Goal: Task Accomplishment & Management: Manage account settings

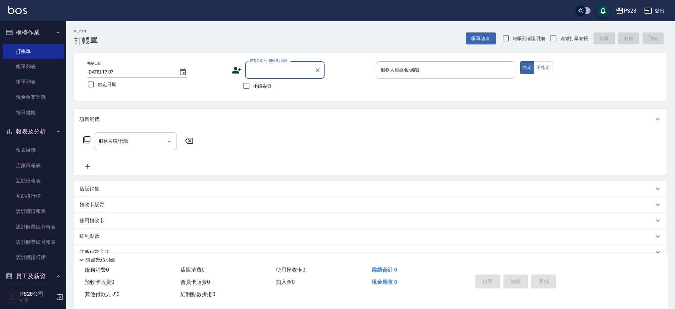
scroll to position [45, 0]
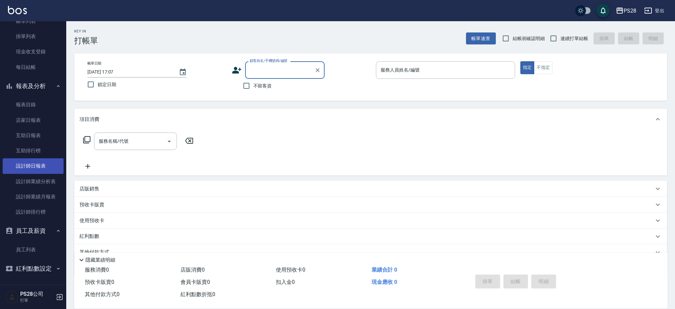
click at [38, 169] on link "設計師日報表" at bounding box center [33, 165] width 61 height 15
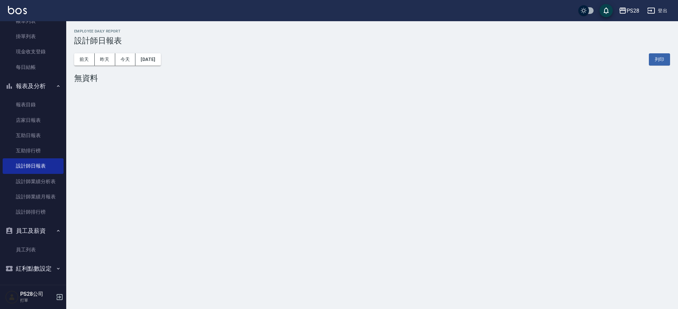
click at [111, 66] on div "前天 昨天 今天 2025/09/24 列印" at bounding box center [372, 59] width 596 height 28
click at [110, 61] on button "昨天" at bounding box center [105, 59] width 21 height 12
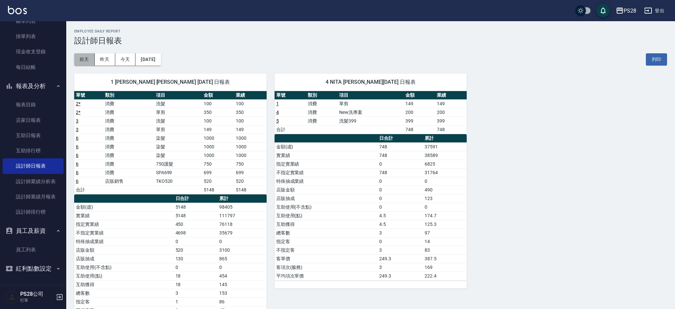
click at [90, 62] on button "前天" at bounding box center [84, 59] width 21 height 12
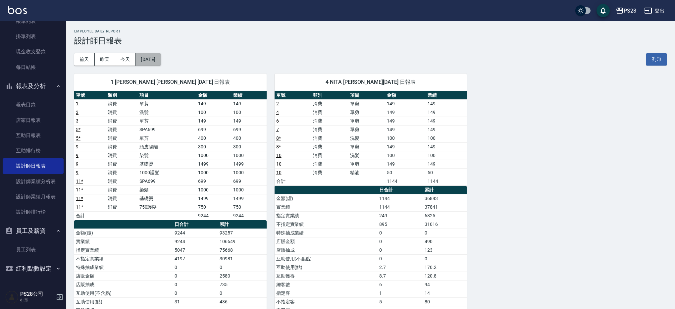
click at [161, 63] on button "2025/09/22" at bounding box center [147, 59] width 25 height 12
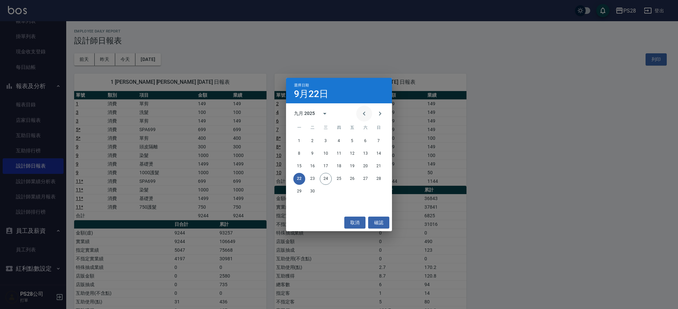
click at [365, 111] on icon "Previous month" at bounding box center [364, 114] width 8 height 8
drag, startPoint x: 365, startPoint y: 111, endPoint x: 365, endPoint y: 115, distance: 3.6
click at [365, 111] on icon "Previous month" at bounding box center [364, 114] width 8 height 8
click at [345, 163] on div "14 15 16 17 18 19 20" at bounding box center [339, 166] width 106 height 12
click at [342, 166] on button "17" at bounding box center [339, 166] width 12 height 12
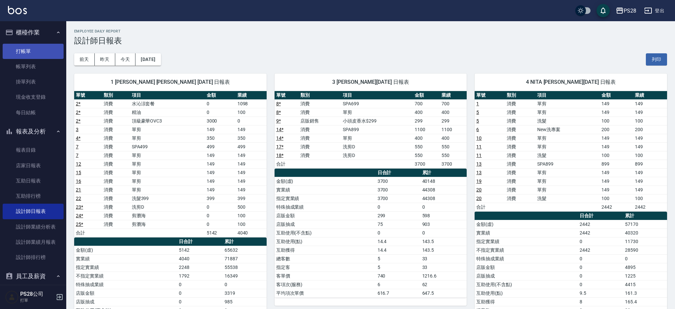
click at [14, 50] on link "打帳單" at bounding box center [33, 51] width 61 height 15
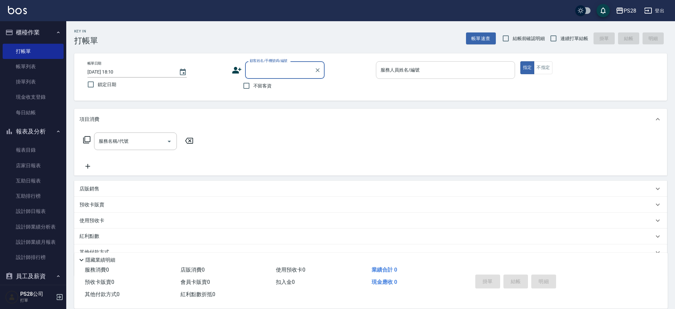
click at [477, 75] on input "服務人員姓名/編號" at bounding box center [445, 70] width 133 height 12
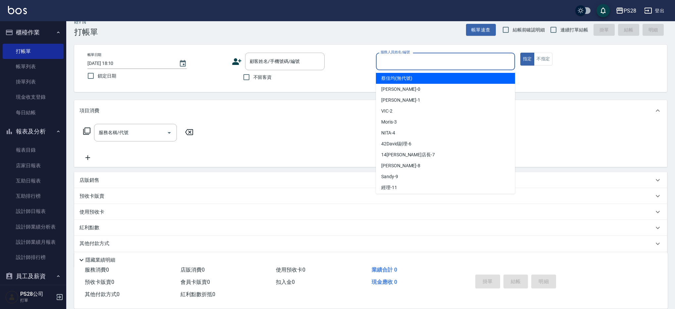
scroll to position [7, 0]
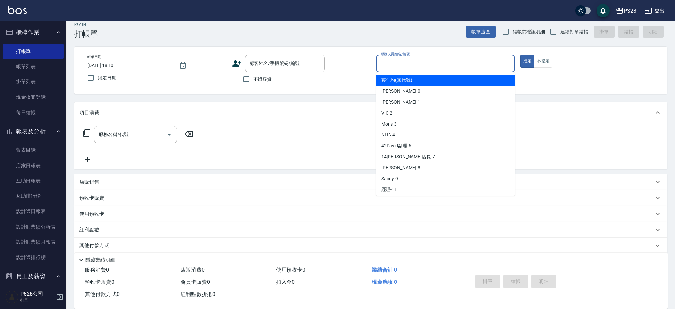
type input "ˋ"
type input "NITA-4"
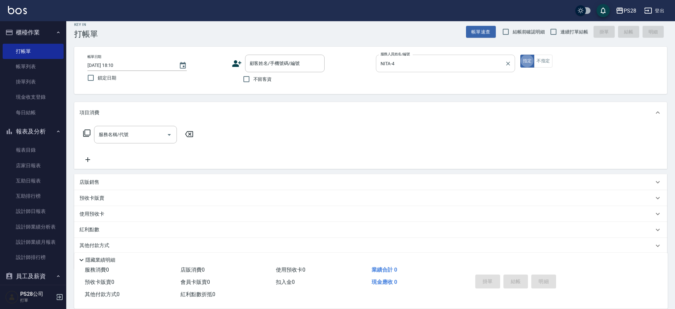
type button "true"
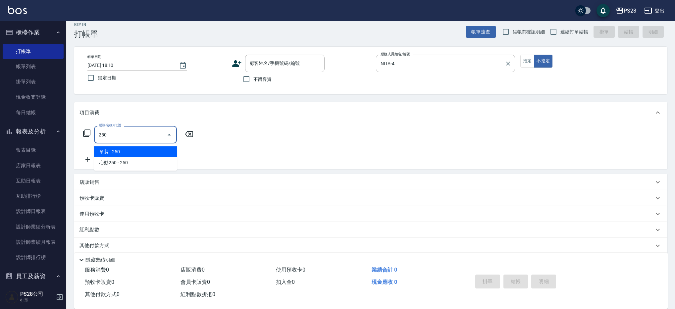
type input "單剪(250)"
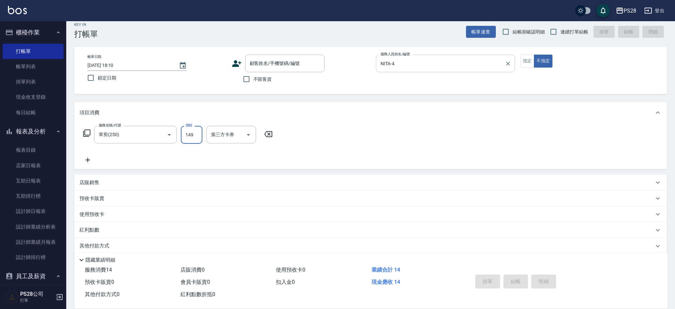
type input "149"
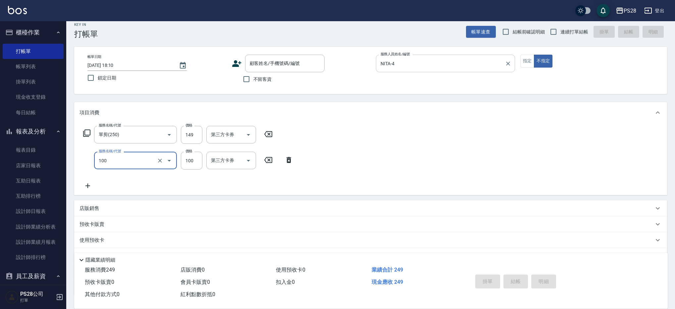
type input "洗髮(100)"
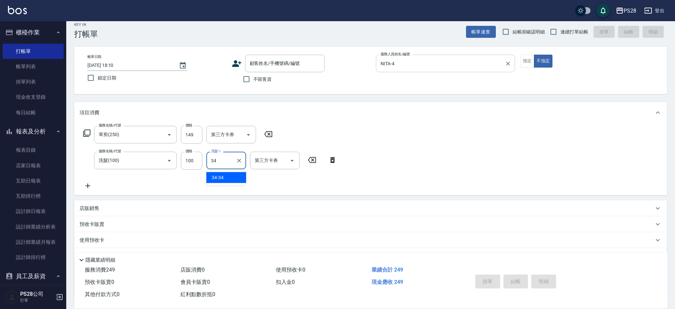
type input "34-34"
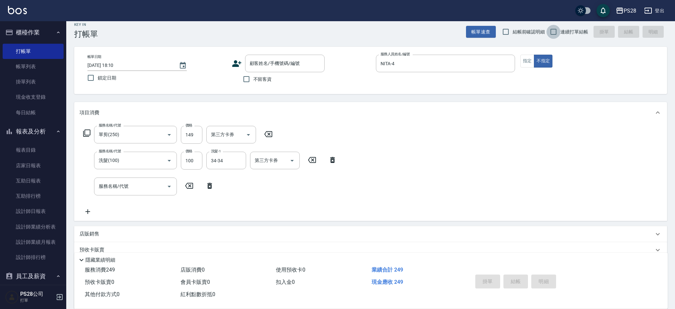
click at [554, 31] on input "連續打單結帳" at bounding box center [553, 32] width 14 height 14
checkbox input "true"
click at [187, 189] on icon at bounding box center [189, 186] width 17 height 8
click at [186, 186] on icon at bounding box center [189, 186] width 8 height 6
click at [249, 79] on input "不留客資" at bounding box center [246, 79] width 14 height 14
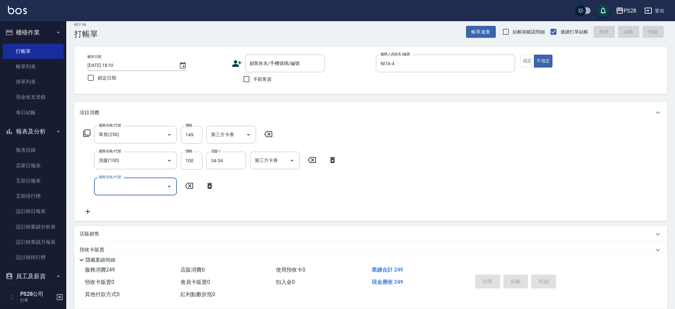
checkbox input "true"
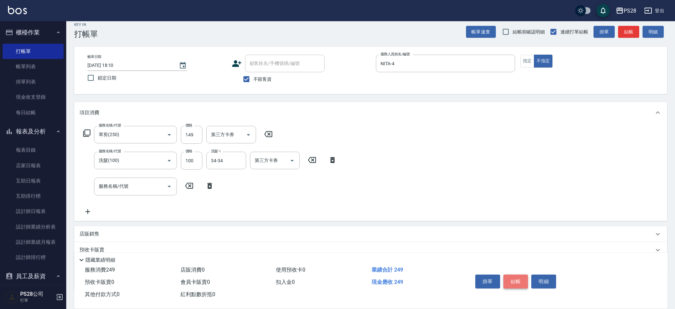
click at [515, 278] on button "結帳" at bounding box center [515, 282] width 25 height 14
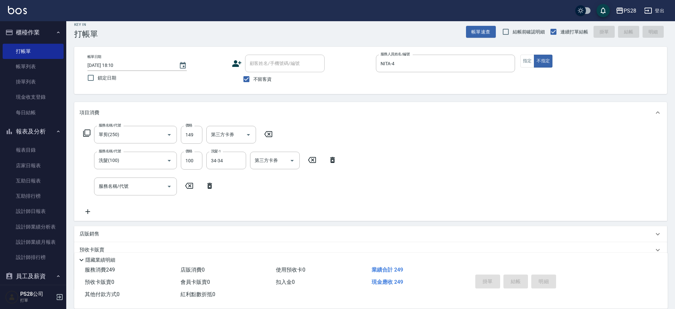
type input "2025/09/24 18:15"
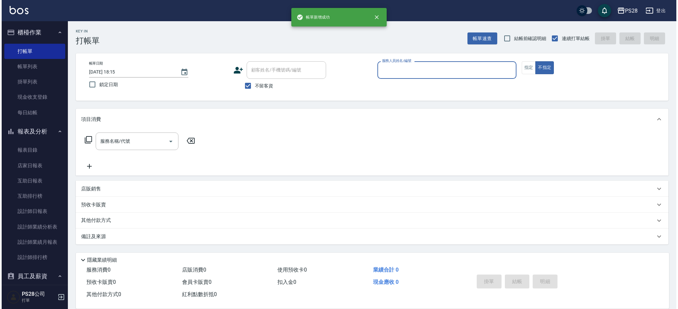
scroll to position [0, 0]
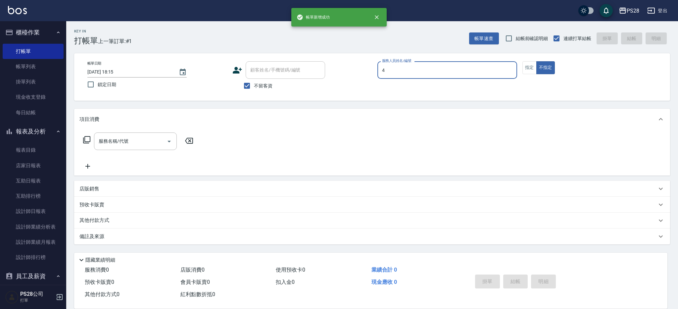
type input "NITA-4"
type button "false"
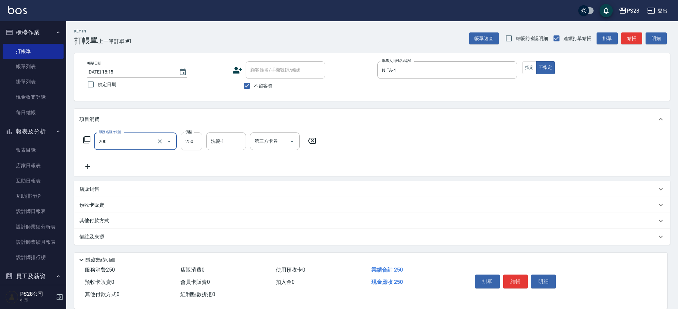
type input "New洗專案(200)"
type input "200"
type input "34"
click at [509, 275] on button "結帳" at bounding box center [515, 282] width 25 height 14
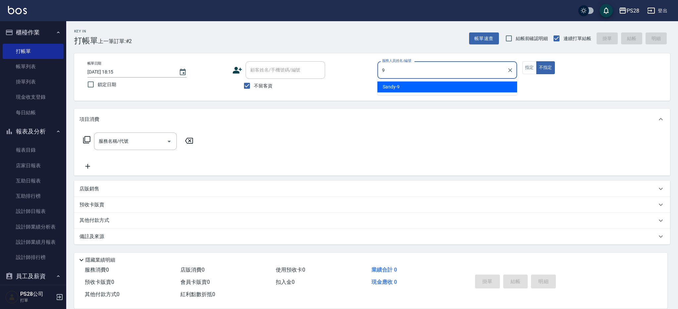
type input "Sandy-9"
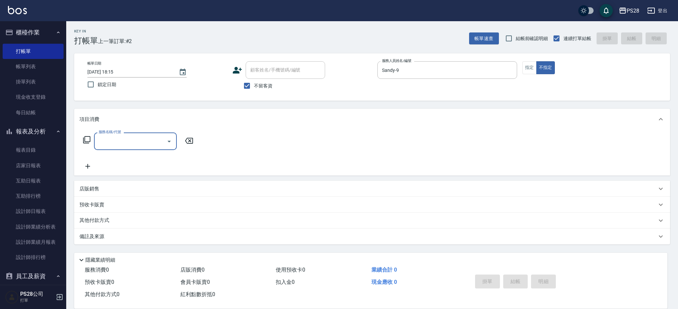
type input "1"
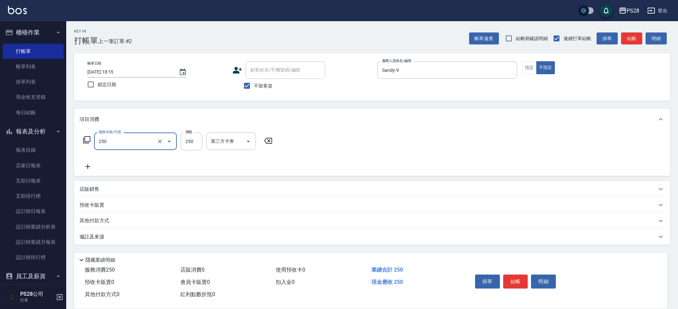
type input "單剪(250)"
type input "149"
click at [517, 281] on button "結帳" at bounding box center [515, 282] width 25 height 14
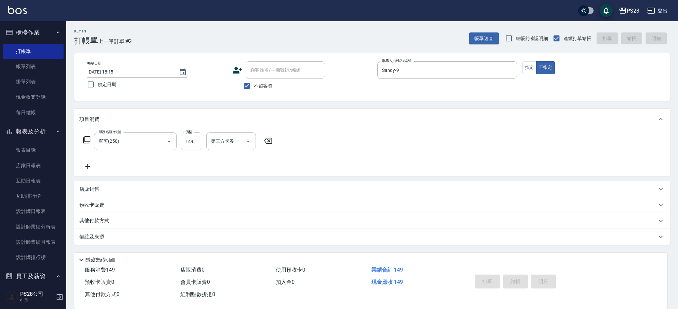
type input "2025/09/24 18:16"
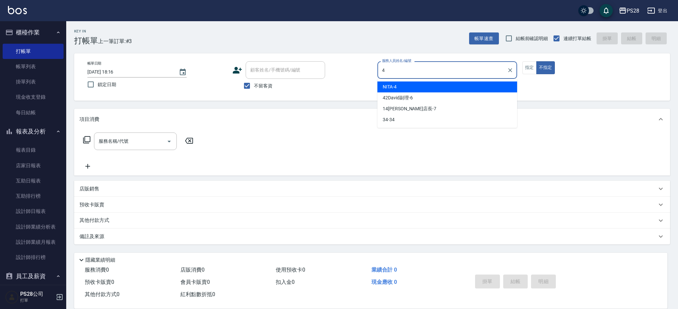
type input "NITA-4"
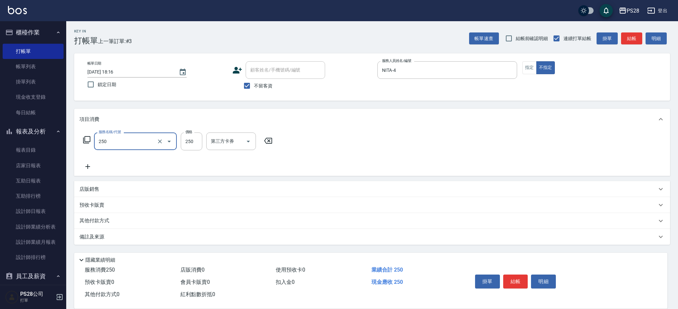
type input "單剪(250)"
type input "149"
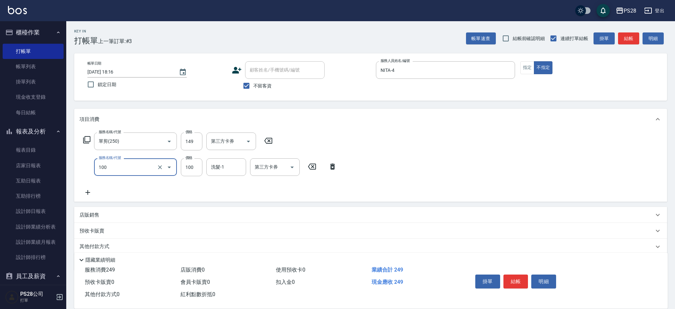
type input "洗髮(100)"
type input "34"
click at [515, 275] on button "結帳" at bounding box center [515, 282] width 25 height 14
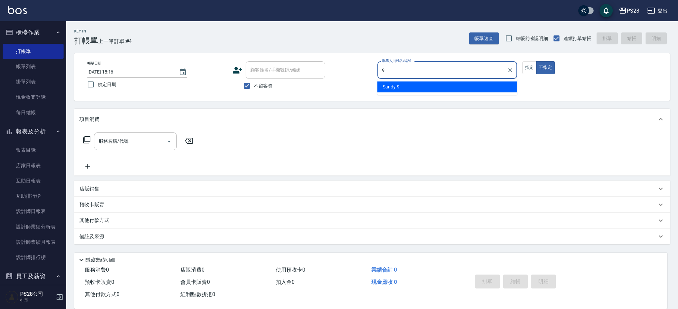
type input "Sandy-9"
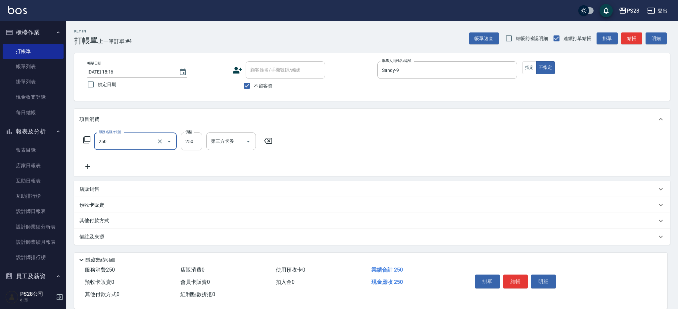
type input "單剪(250)"
type input "149"
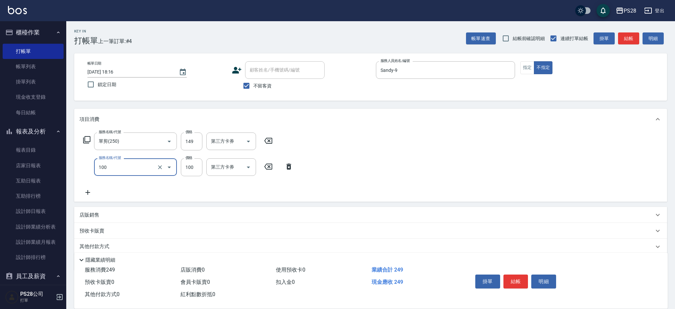
type input "洗髮(100)"
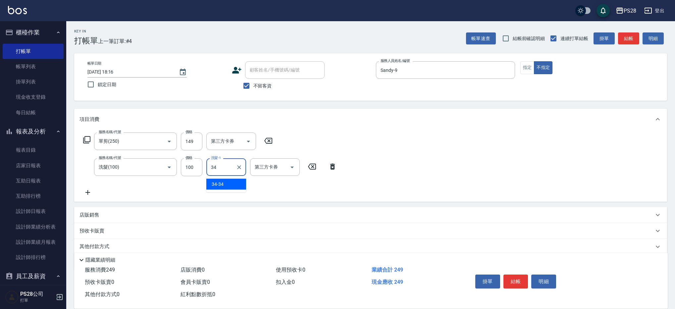
type input "34-34"
click at [526, 276] on button "結帳" at bounding box center [515, 282] width 25 height 14
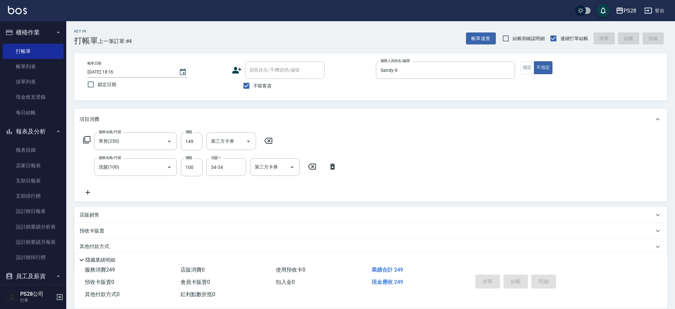
type input "2025/09/24 18:17"
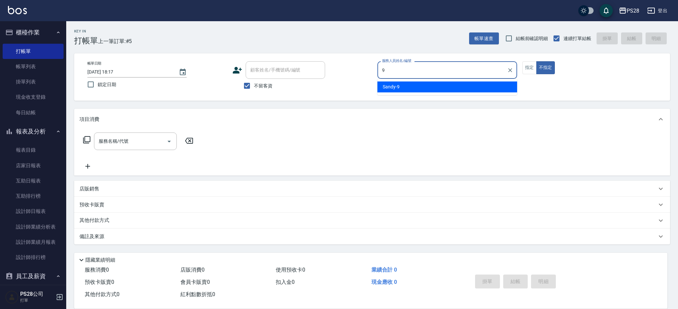
type input "Sandy-9"
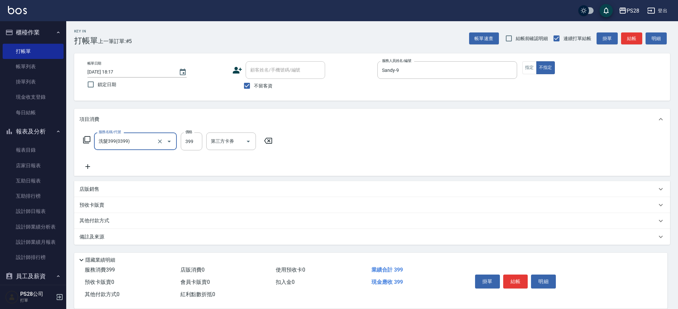
type input "洗髮399(0399)"
type input "34-34"
click at [526, 286] on button "結帳" at bounding box center [515, 282] width 25 height 14
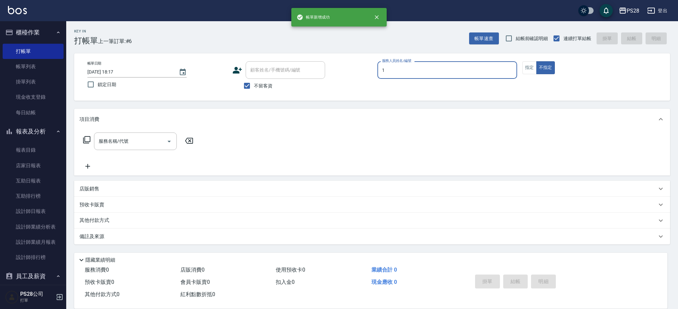
type input "SAM-1"
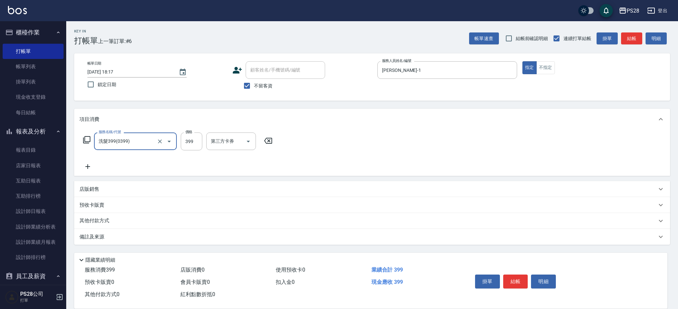
type input "洗髮399(0399)"
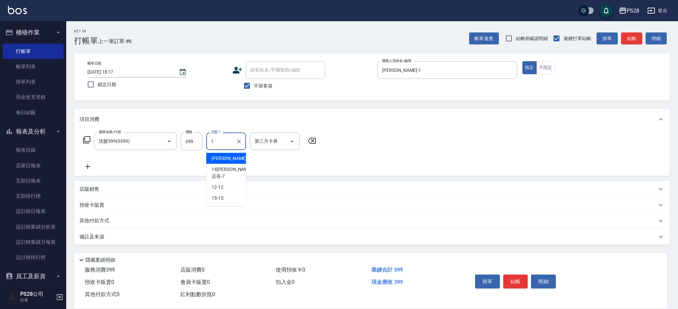
type input "SAM-1"
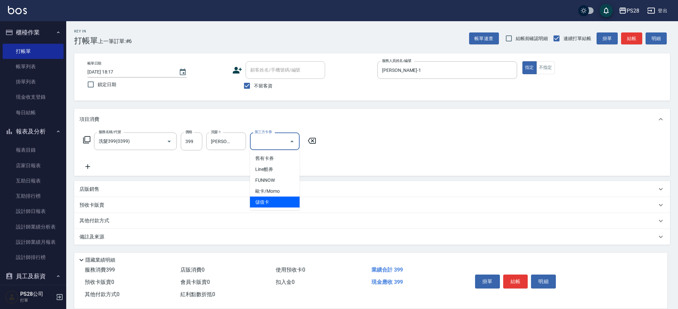
type input "儲值卡"
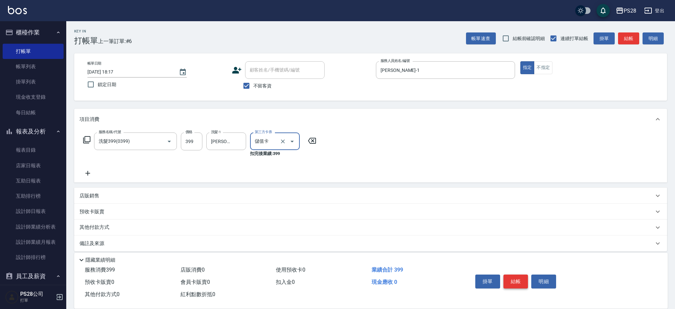
click at [514, 277] on button "結帳" at bounding box center [515, 282] width 25 height 14
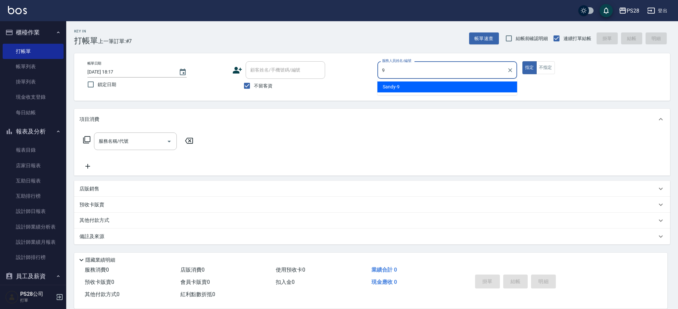
type input "Sandy-9"
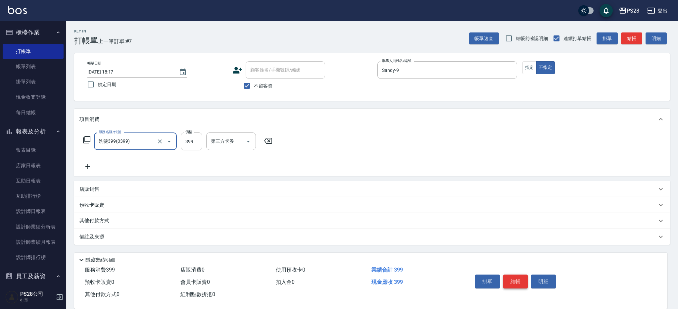
type input "洗髮399(0399)"
type input "34-34"
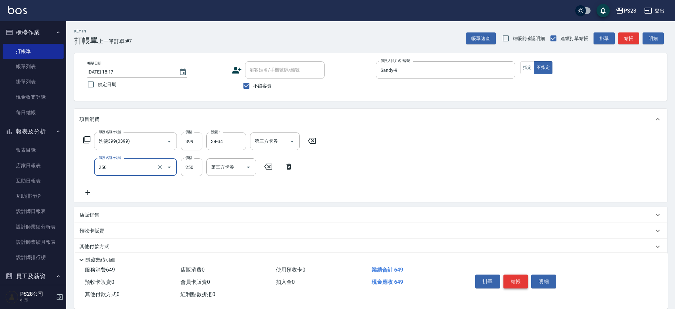
type input "單剪(250)"
type input "149"
click at [514, 280] on button "結帳" at bounding box center [515, 282] width 25 height 14
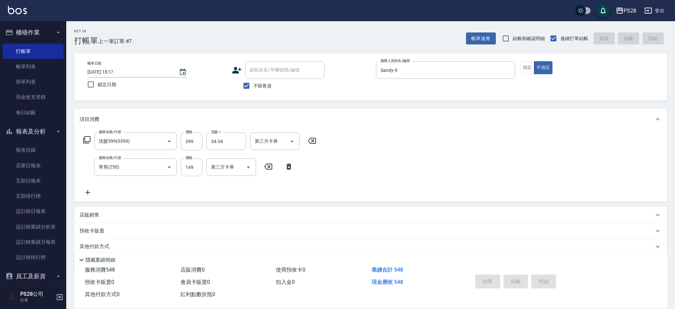
type input "2025/09/24 18:18"
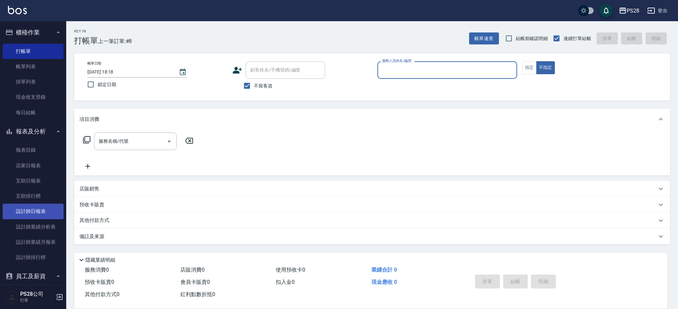
click at [35, 212] on link "設計師日報表" at bounding box center [33, 211] width 61 height 15
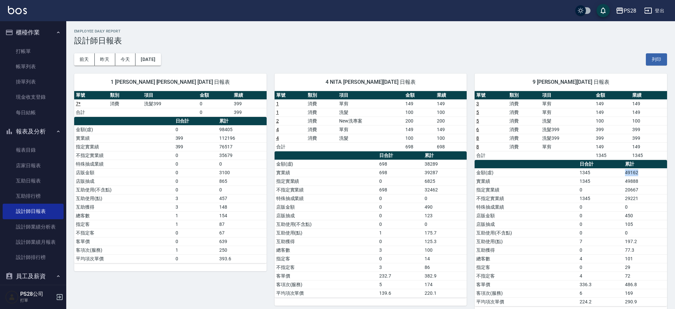
drag, startPoint x: 638, startPoint y: 172, endPoint x: 613, endPoint y: 171, distance: 24.5
click at [613, 171] on tr "金額(虛) 1345 49162" at bounding box center [571, 172] width 192 height 9
drag, startPoint x: 438, startPoint y: 164, endPoint x: 392, endPoint y: 164, distance: 45.7
click at [392, 164] on tr "金額(虛) 698 38289" at bounding box center [371, 164] width 192 height 9
click at [147, 61] on button "2025/09/24" at bounding box center [147, 59] width 25 height 12
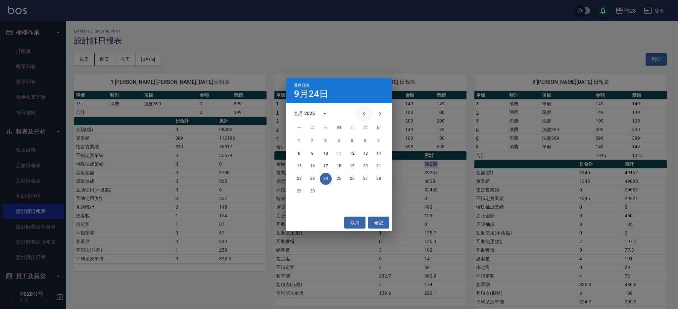
click at [362, 112] on icon "Previous month" at bounding box center [364, 114] width 8 height 8
click at [376, 180] on button "24" at bounding box center [379, 179] width 12 height 12
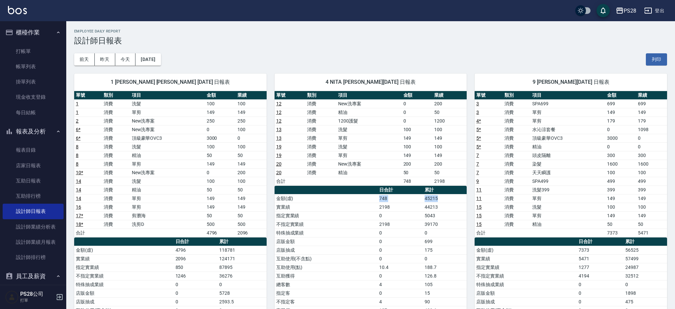
drag, startPoint x: 439, startPoint y: 198, endPoint x: 376, endPoint y: 200, distance: 63.3
click at [376, 200] on tr "金額(虛) 748 45215" at bounding box center [371, 198] width 192 height 9
click at [161, 55] on button "2025/08/24" at bounding box center [147, 59] width 25 height 12
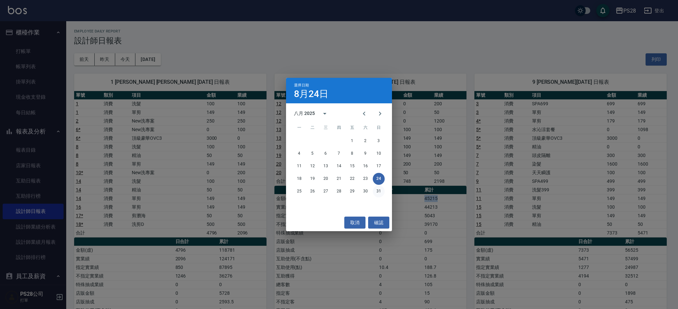
click at [377, 191] on button "31" at bounding box center [379, 191] width 12 height 12
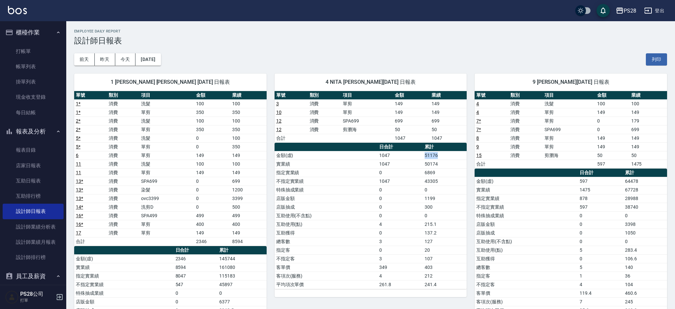
drag, startPoint x: 442, startPoint y: 155, endPoint x: 403, endPoint y: 156, distance: 39.1
click at [403, 156] on tr "金額(虛) 1047 51176" at bounding box center [371, 155] width 192 height 9
click at [149, 61] on button "2025/08/31" at bounding box center [147, 59] width 25 height 12
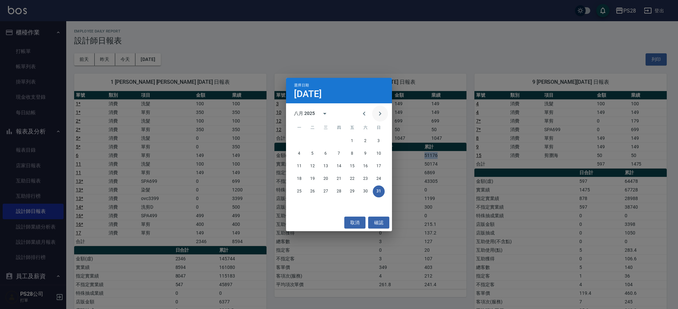
click at [379, 110] on icon "Next month" at bounding box center [380, 114] width 8 height 8
click at [327, 177] on button "24" at bounding box center [326, 179] width 12 height 12
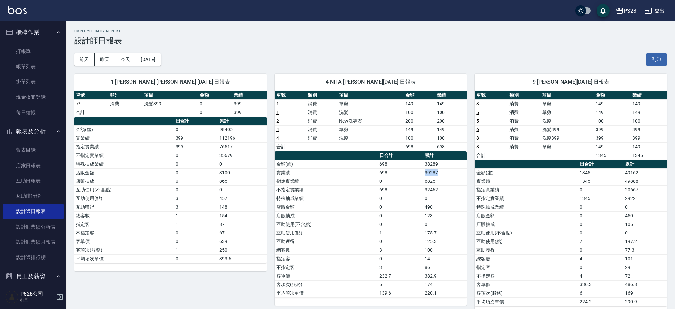
drag, startPoint x: 446, startPoint y: 171, endPoint x: 415, endPoint y: 172, distance: 31.1
click at [415, 172] on tr "實業績 698 39287" at bounding box center [371, 172] width 192 height 9
click at [27, 46] on link "打帳單" at bounding box center [33, 51] width 61 height 15
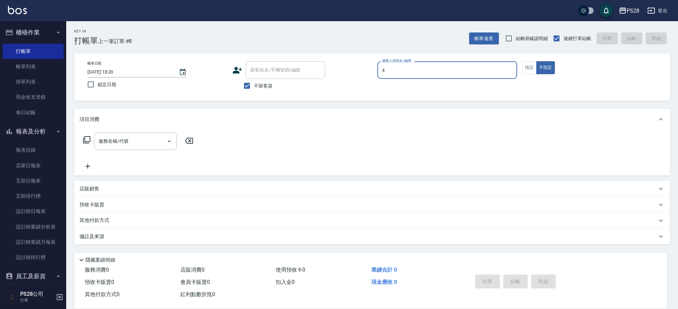
type input "NITA-4"
type button "false"
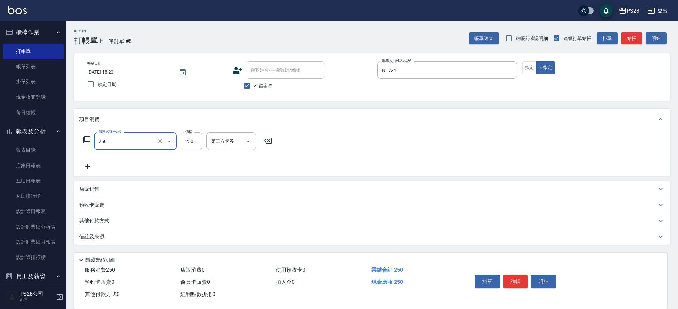
type input "單剪(250)"
type input "149"
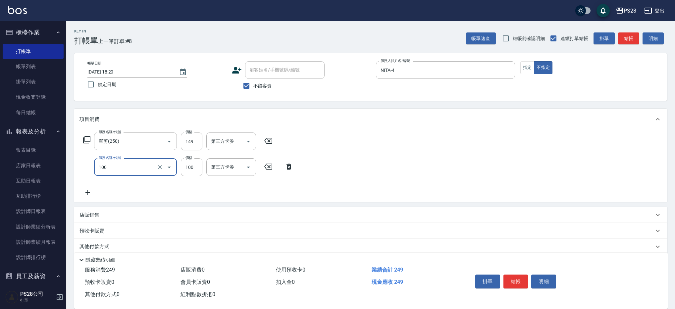
type input "洗髮(100)"
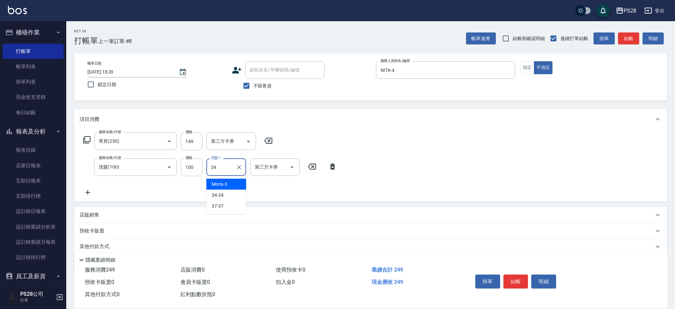
type input "34-34"
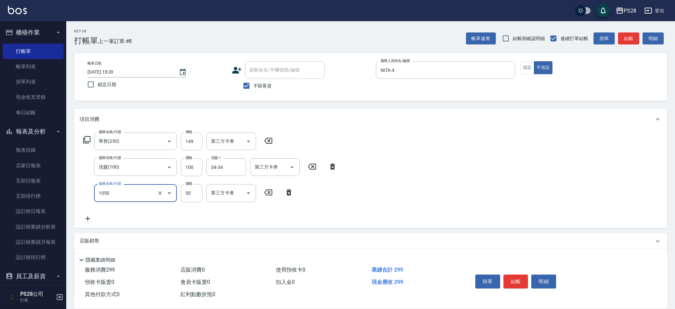
type input "精油(1050)"
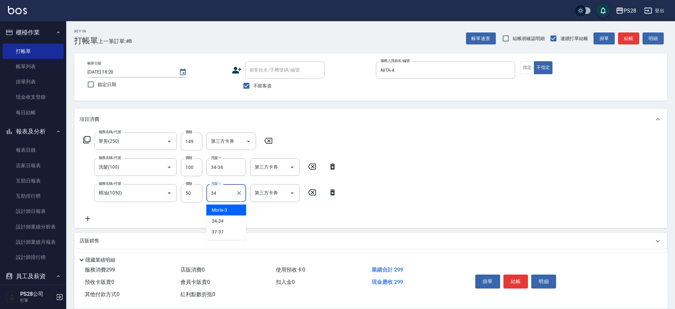
type input "34-34"
click at [524, 283] on button "結帳" at bounding box center [515, 282] width 25 height 14
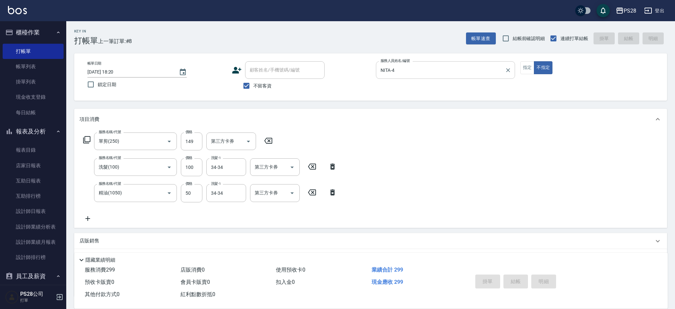
type input "2025/09/24 19:05"
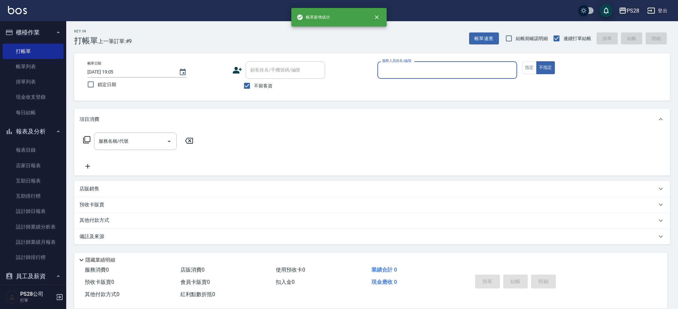
click at [444, 74] on input "服務人員姓名/編號" at bounding box center [447, 70] width 134 height 12
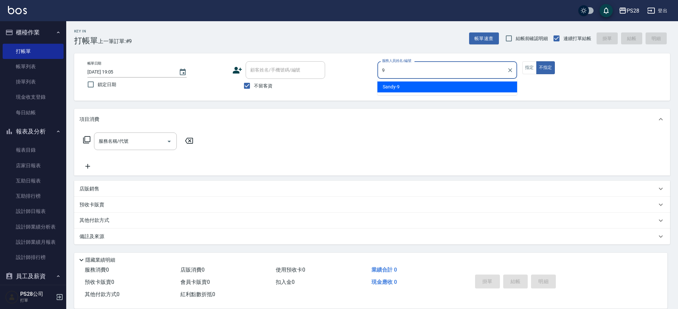
type input "Sandy-9"
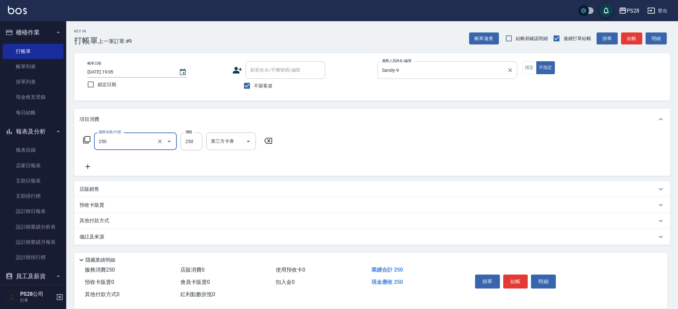
type input "單剪(250)"
type input "149"
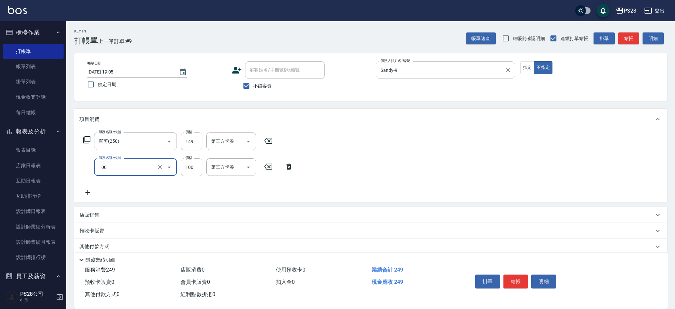
type input "洗髮(100)"
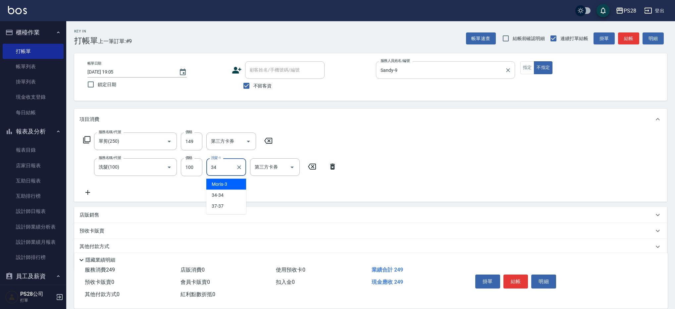
type input "34-34"
click at [514, 278] on button "結帳" at bounding box center [515, 282] width 25 height 14
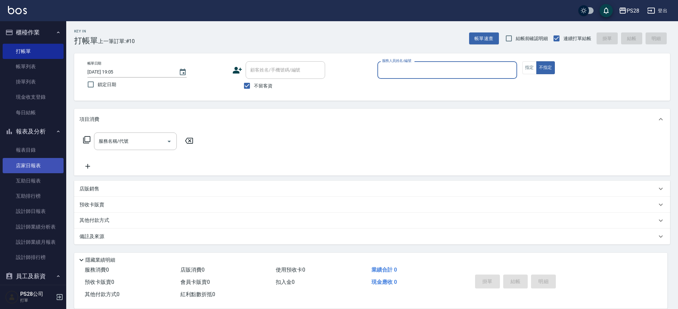
scroll to position [45, 0]
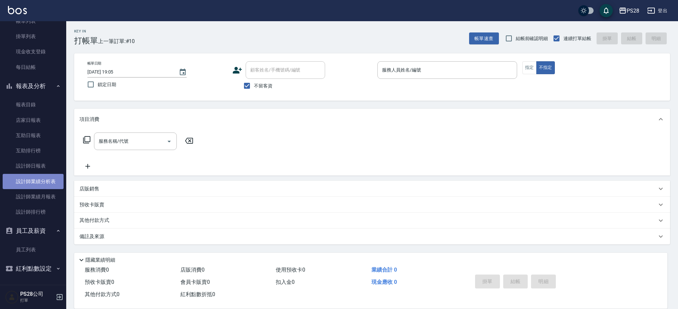
click at [36, 179] on link "設計師業績分析表" at bounding box center [33, 181] width 61 height 15
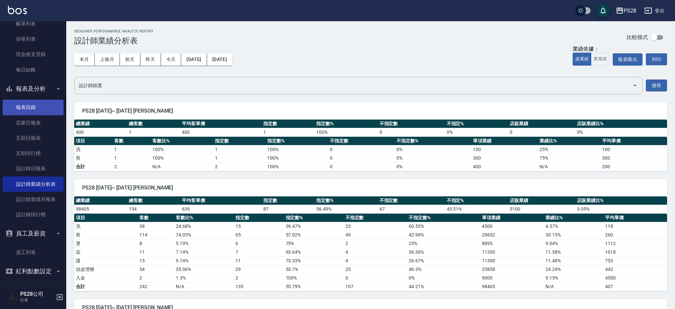
click at [22, 100] on link "報表目錄" at bounding box center [33, 107] width 61 height 15
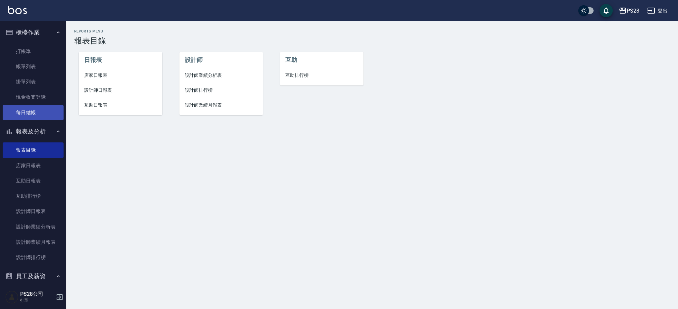
click at [29, 116] on link "每日結帳" at bounding box center [33, 112] width 61 height 15
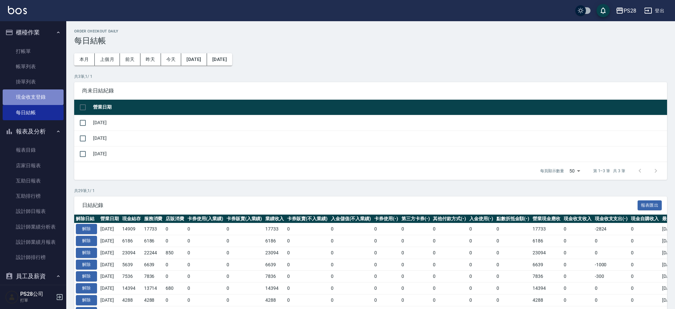
click at [34, 100] on link "現金收支登錄" at bounding box center [33, 96] width 61 height 15
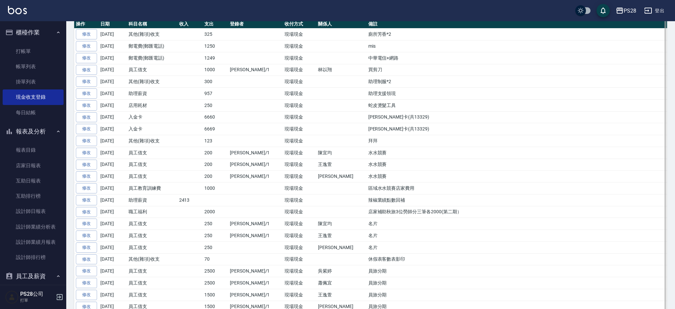
scroll to position [188, 0]
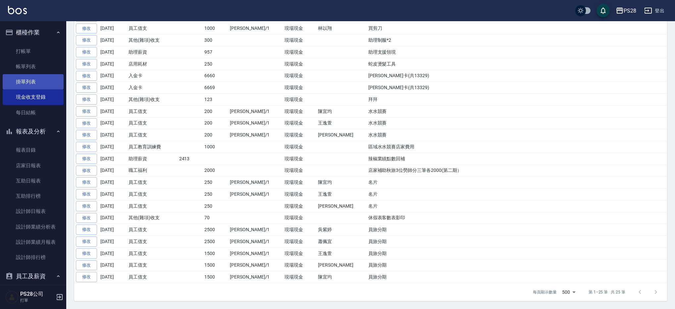
click at [33, 83] on link "掛單列表" at bounding box center [33, 81] width 61 height 15
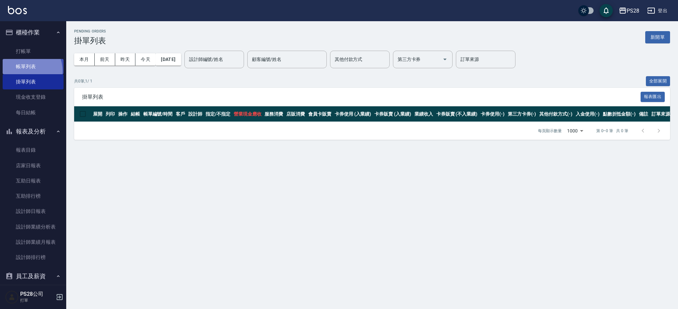
click at [24, 71] on link "帳單列表" at bounding box center [33, 66] width 61 height 15
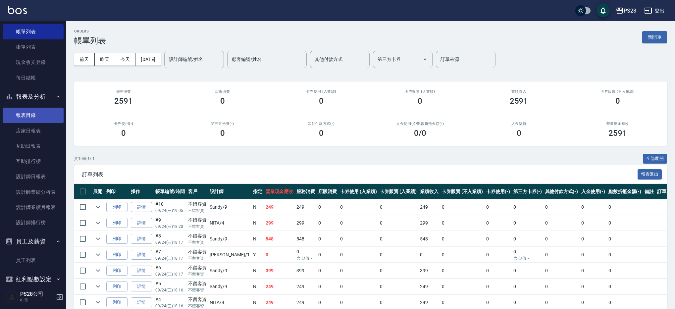
scroll to position [3, 0]
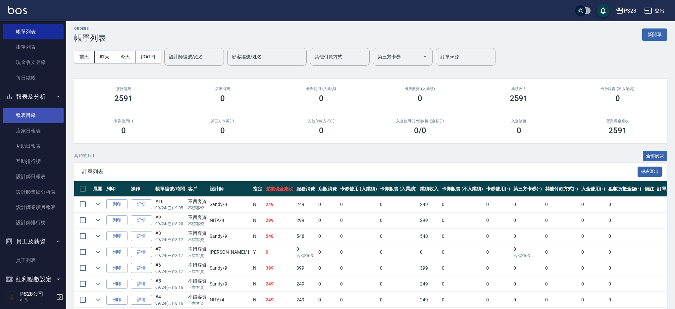
click at [36, 114] on link "報表目錄" at bounding box center [33, 115] width 61 height 15
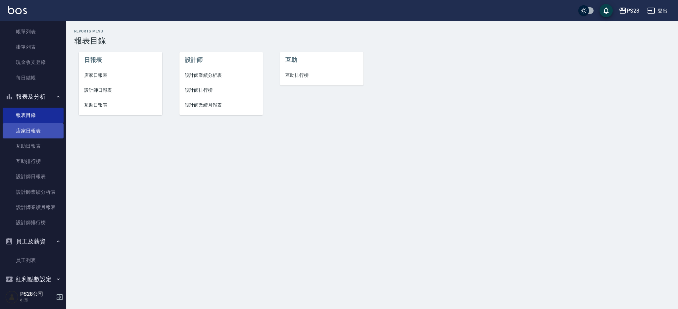
click at [30, 130] on link "店家日報表" at bounding box center [33, 130] width 61 height 15
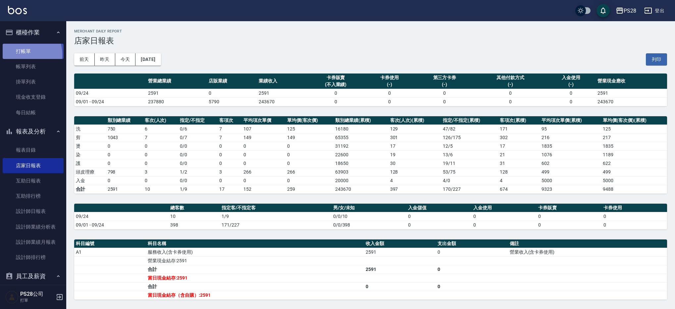
click at [20, 54] on link "打帳單" at bounding box center [33, 51] width 61 height 15
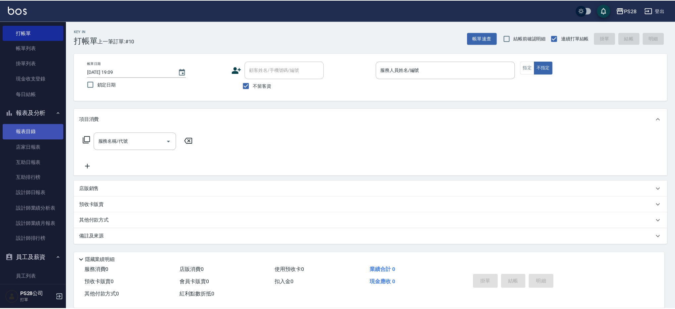
scroll to position [45, 0]
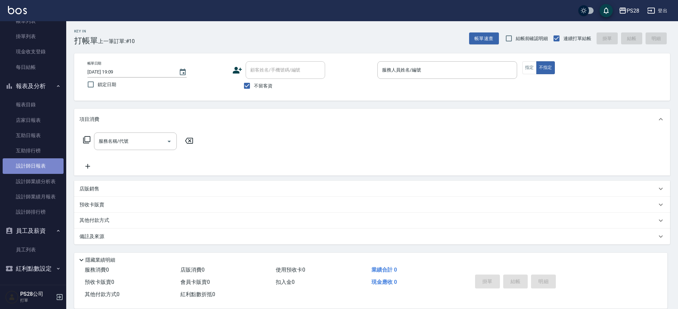
click at [38, 167] on link "設計師日報表" at bounding box center [33, 165] width 61 height 15
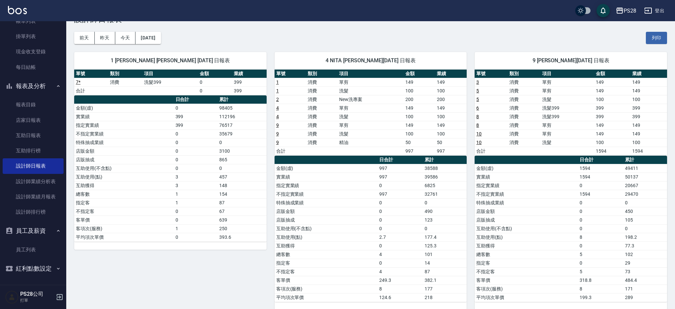
scroll to position [23, 0]
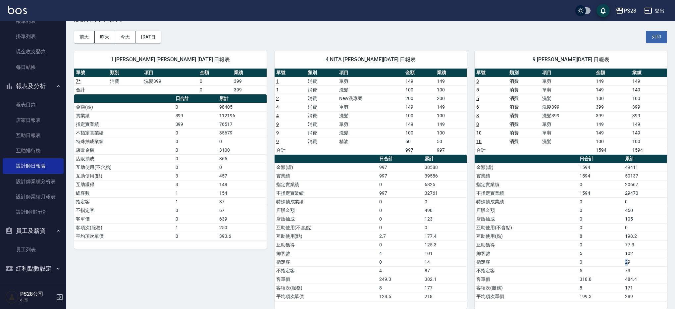
drag, startPoint x: 628, startPoint y: 261, endPoint x: 619, endPoint y: 261, distance: 8.6
click at [619, 261] on tr "指定客 0 29" at bounding box center [571, 262] width 192 height 9
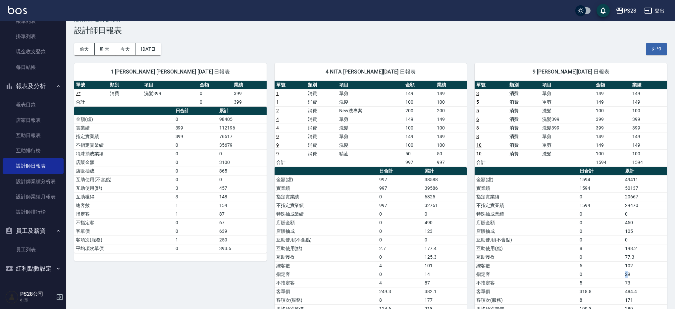
scroll to position [0, 0]
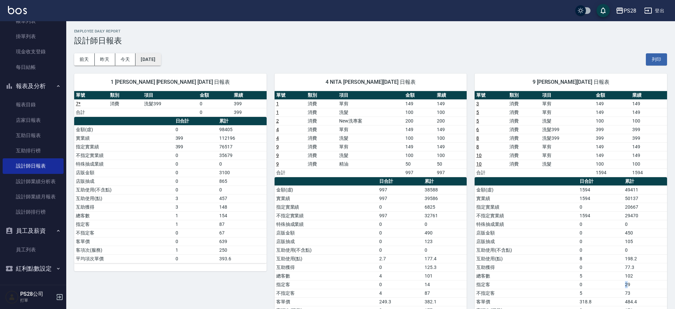
click at [153, 58] on button "2025/09/24" at bounding box center [147, 59] width 25 height 12
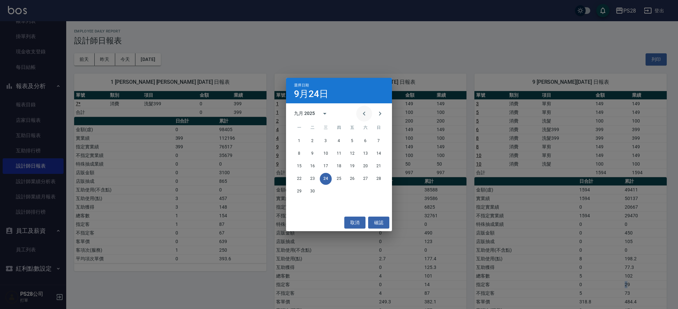
click at [362, 113] on icon "Previous month" at bounding box center [364, 114] width 8 height 8
click at [379, 192] on button "31" at bounding box center [379, 191] width 12 height 12
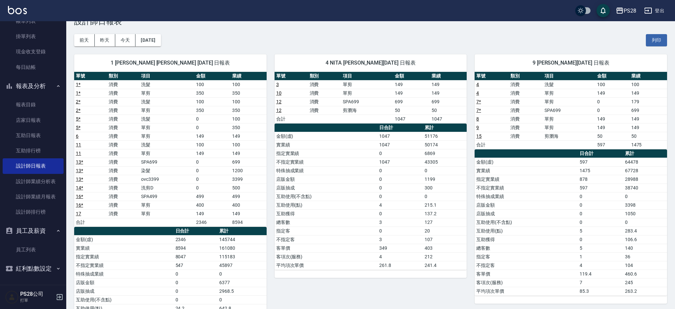
scroll to position [21, 0]
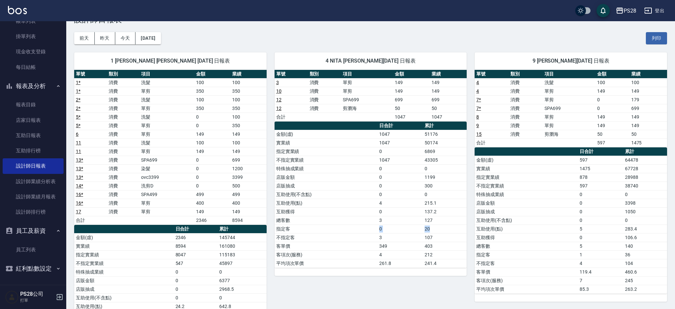
drag, startPoint x: 354, startPoint y: 227, endPoint x: 438, endPoint y: 228, distance: 84.5
click at [438, 228] on tr "指定客 0 20" at bounding box center [371, 229] width 192 height 9
click at [610, 255] on td "1" at bounding box center [600, 254] width 45 height 9
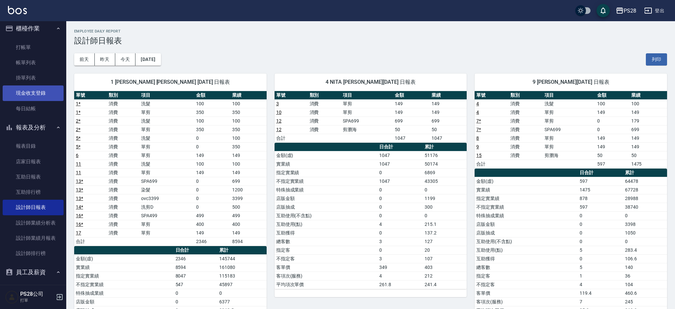
scroll to position [0, 0]
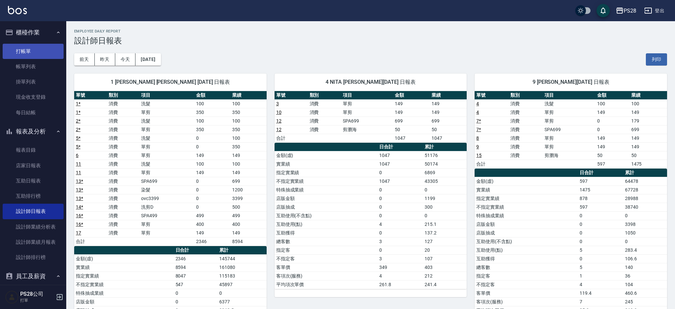
click at [29, 56] on link "打帳單" at bounding box center [33, 51] width 61 height 15
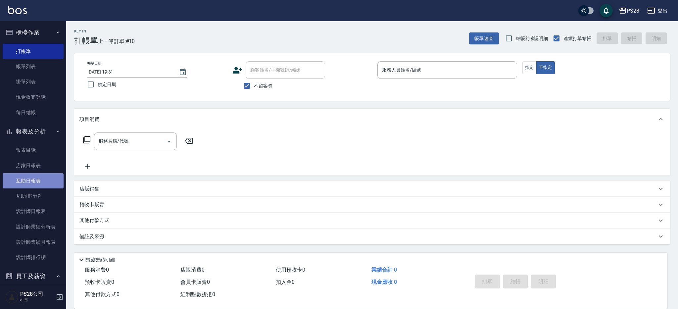
click at [46, 185] on link "互助日報表" at bounding box center [33, 180] width 61 height 15
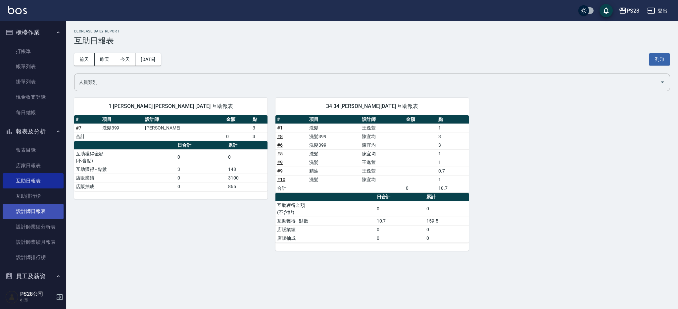
click at [47, 208] on link "設計師日報表" at bounding box center [33, 211] width 61 height 15
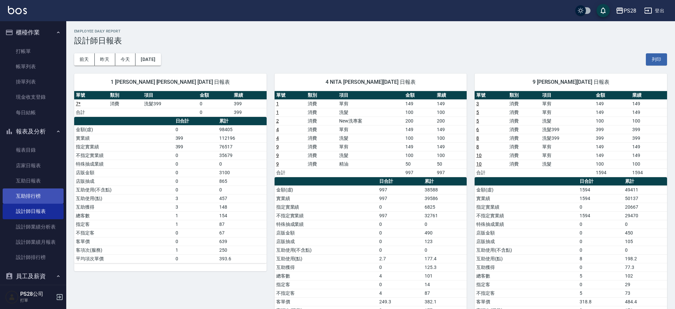
click at [45, 201] on link "互助排行榜" at bounding box center [33, 195] width 61 height 15
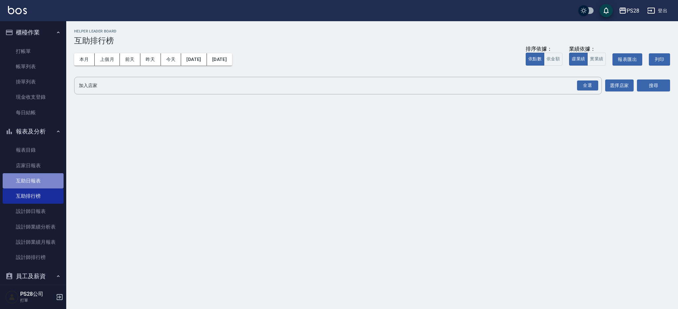
click at [44, 185] on link "互助日報表" at bounding box center [33, 180] width 61 height 15
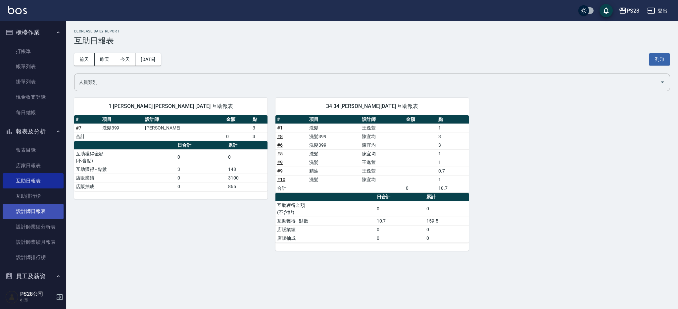
click at [46, 211] on link "設計師日報表" at bounding box center [33, 211] width 61 height 15
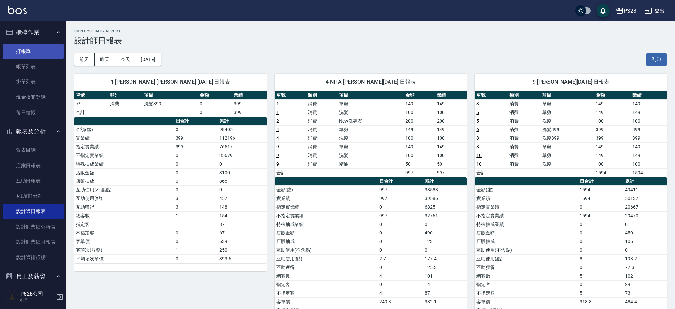
click at [25, 50] on link "打帳單" at bounding box center [33, 51] width 61 height 15
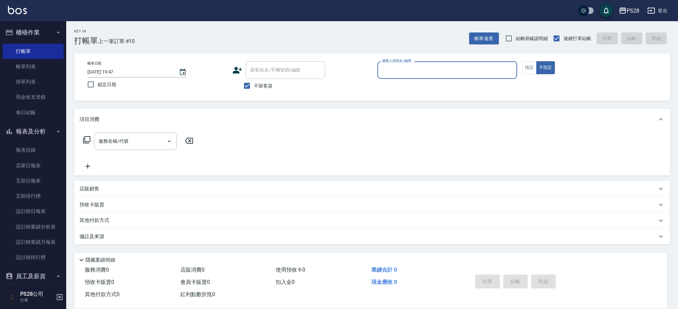
type input "ˋ"
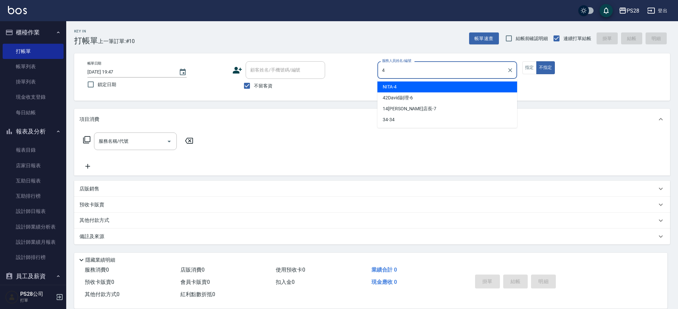
type input "4"
type button "false"
type input "NITA-4"
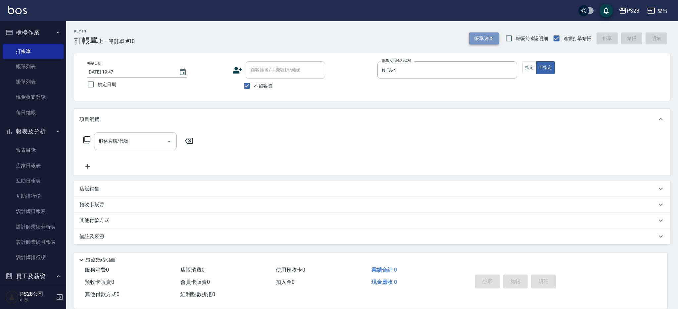
click at [484, 38] on button "帳單速查" at bounding box center [484, 38] width 30 height 12
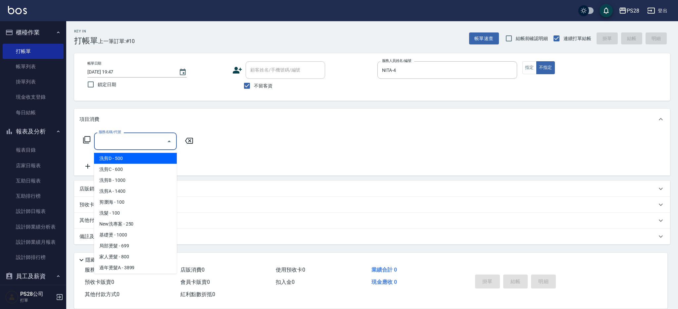
click at [115, 139] on input "服務名稱/代號" at bounding box center [130, 141] width 67 height 12
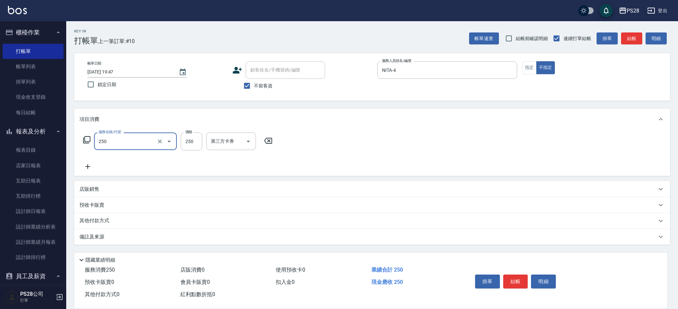
type input "單剪(250)"
type input "149"
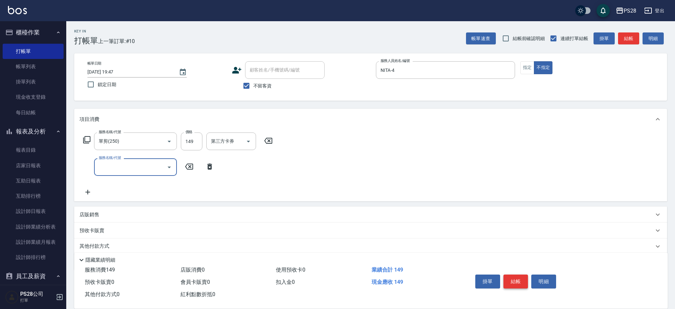
drag, startPoint x: 506, startPoint y: 268, endPoint x: 515, endPoint y: 273, distance: 9.9
click at [506, 268] on div "掛單 結帳 明細" at bounding box center [562, 282] width 195 height 37
click at [521, 277] on button "結帳" at bounding box center [515, 282] width 25 height 14
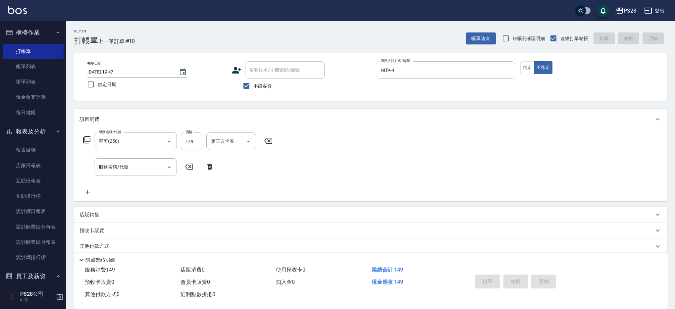
type input "2025/09/24 20:24"
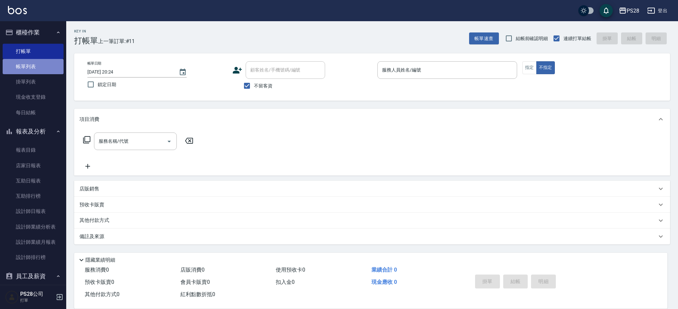
click at [39, 69] on link "帳單列表" at bounding box center [33, 66] width 61 height 15
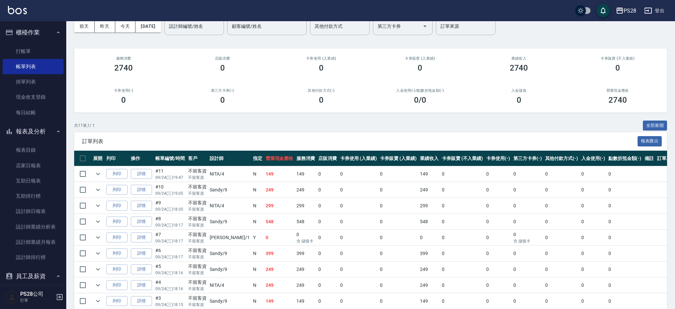
scroll to position [91, 0]
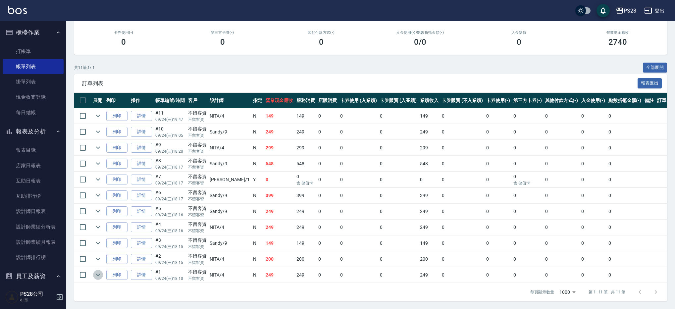
click at [100, 274] on icon "expand row" at bounding box center [98, 275] width 8 height 8
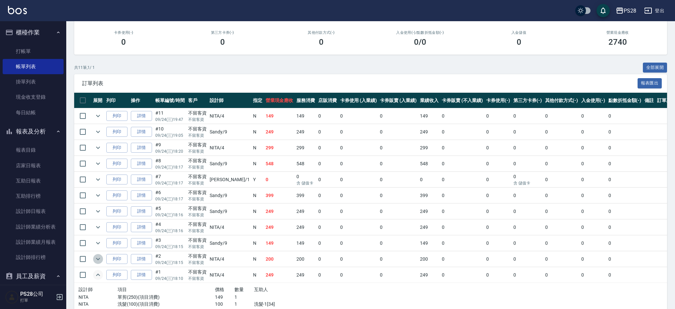
click at [97, 257] on icon "expand row" at bounding box center [98, 259] width 8 height 8
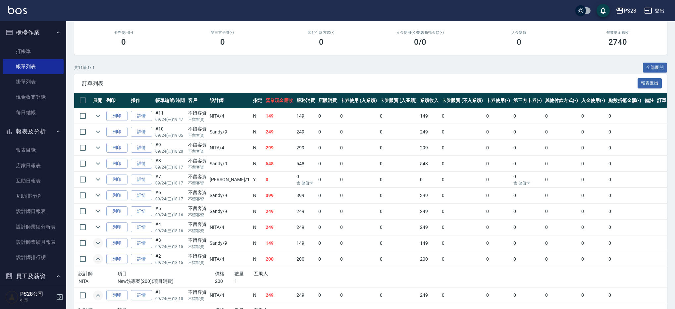
click at [97, 241] on icon "expand row" at bounding box center [98, 243] width 8 height 8
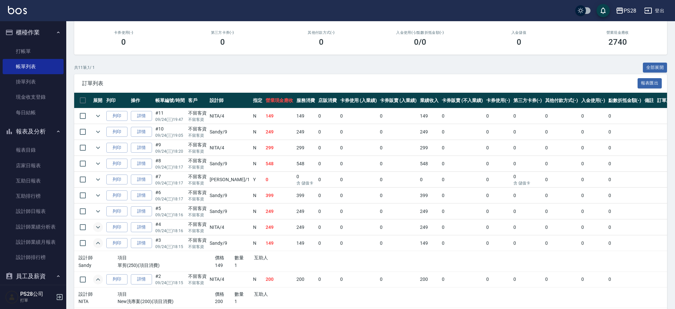
click at [97, 225] on icon "expand row" at bounding box center [98, 227] width 8 height 8
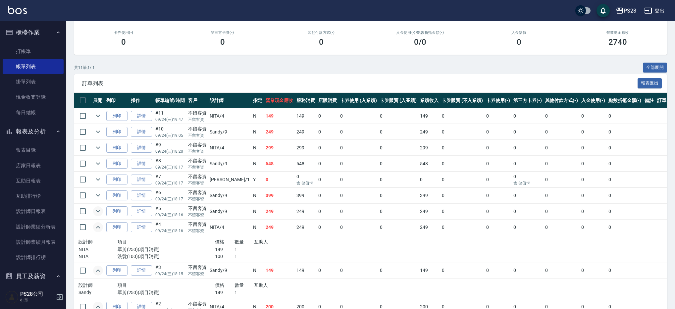
click at [101, 214] on icon "expand row" at bounding box center [98, 211] width 8 height 8
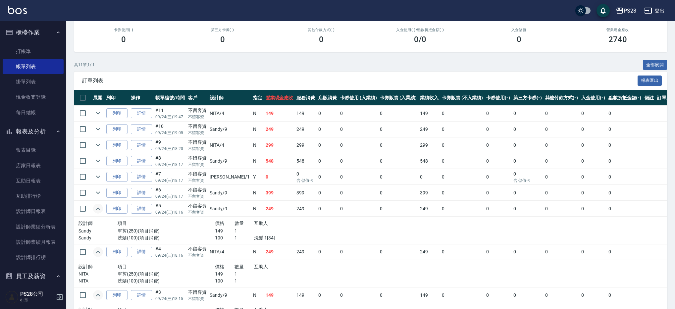
scroll to position [94, 0]
click at [95, 193] on icon "expand row" at bounding box center [98, 193] width 8 height 8
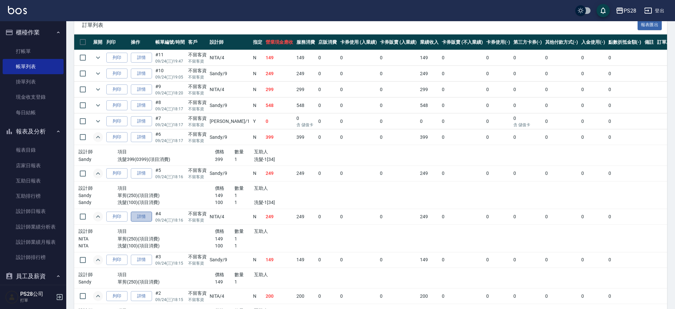
scroll to position [149, 0]
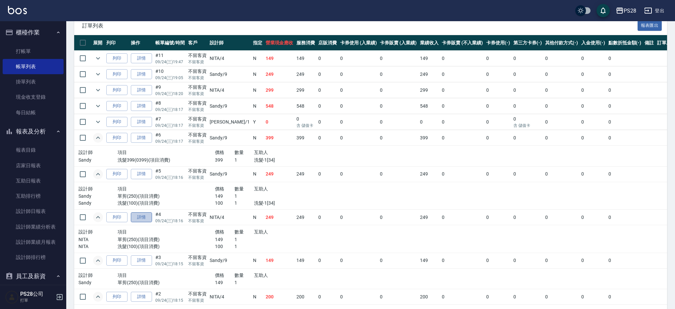
click at [149, 215] on link "詳情" at bounding box center [141, 217] width 21 height 10
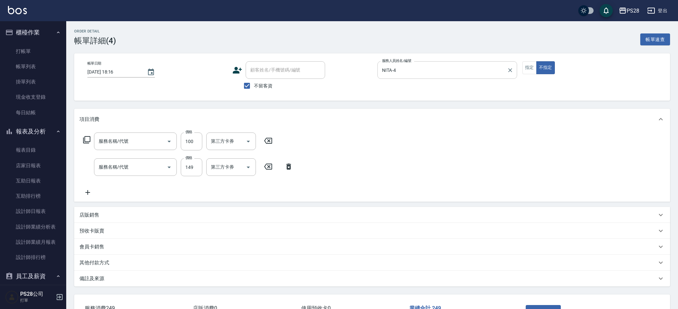
type input "2025/09/24 18:16"
checkbox input "true"
type input "NITA-4"
type input "洗髮(100)"
type input "單剪(250)"
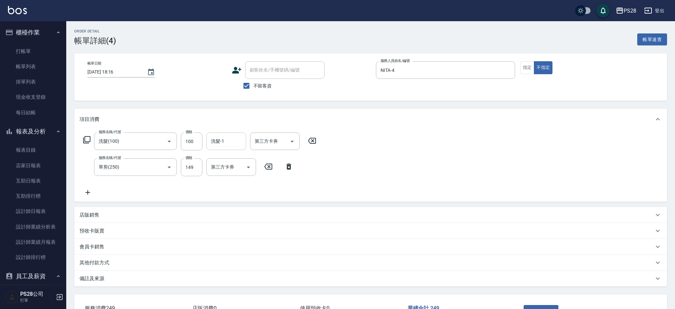
click at [234, 144] on input "洗髮-1" at bounding box center [226, 141] width 34 height 12
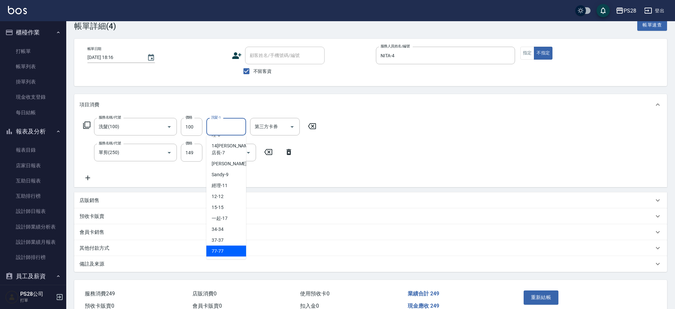
scroll to position [17, 0]
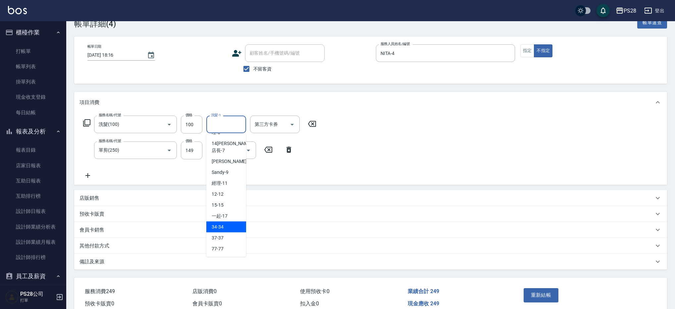
click at [236, 230] on div "34 -34" at bounding box center [226, 227] width 40 height 11
type input "34-34"
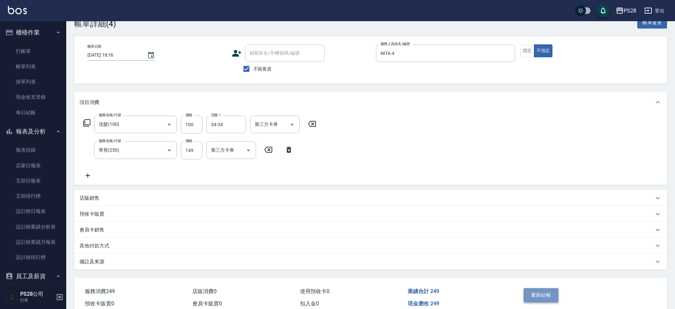
click at [528, 293] on button "重新結帳" at bounding box center [541, 295] width 35 height 14
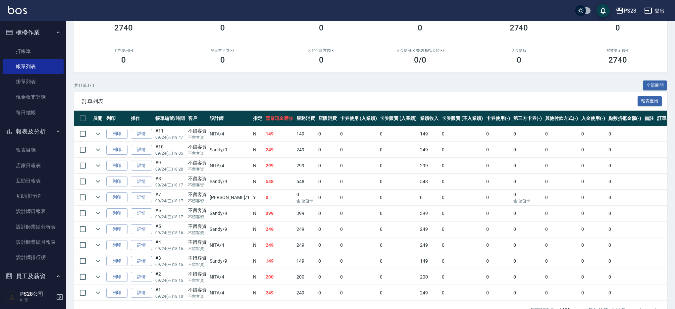
scroll to position [69, 0]
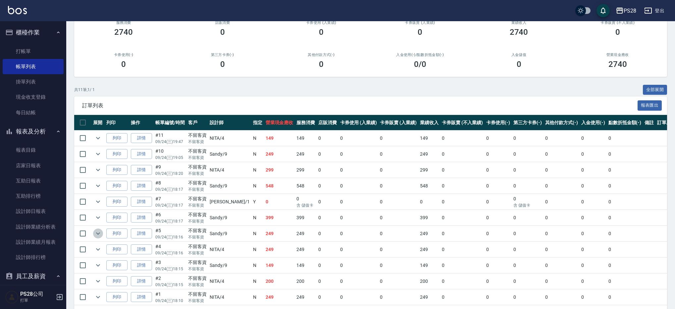
click at [100, 234] on icon "expand row" at bounding box center [98, 233] width 8 height 8
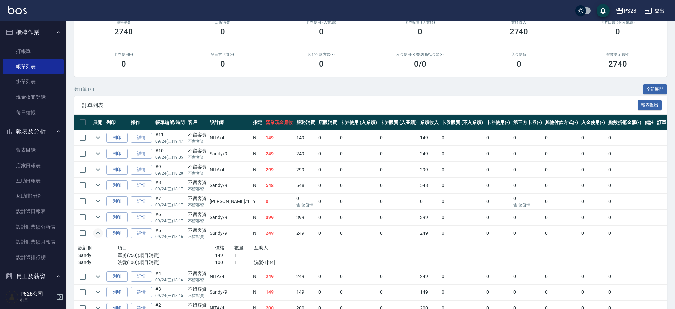
scroll to position [68, 0]
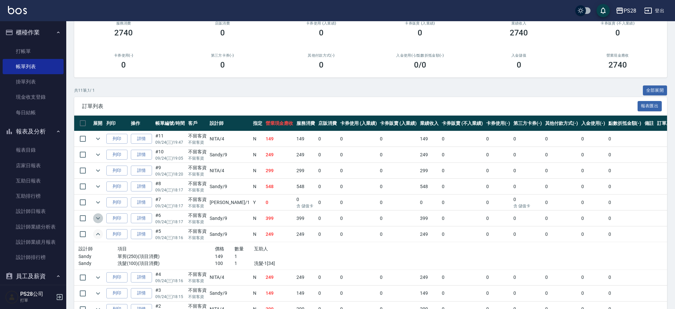
click at [101, 217] on icon "expand row" at bounding box center [98, 218] width 8 height 8
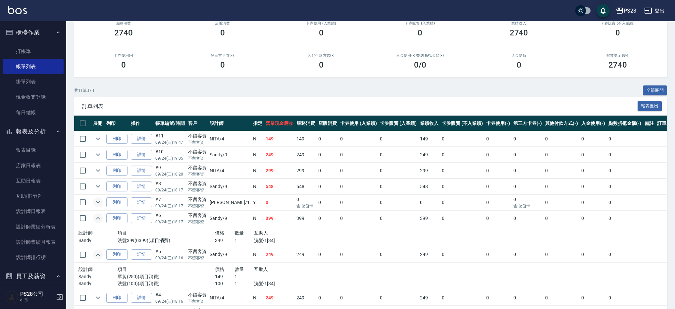
click at [100, 203] on icon "expand row" at bounding box center [98, 202] width 8 height 8
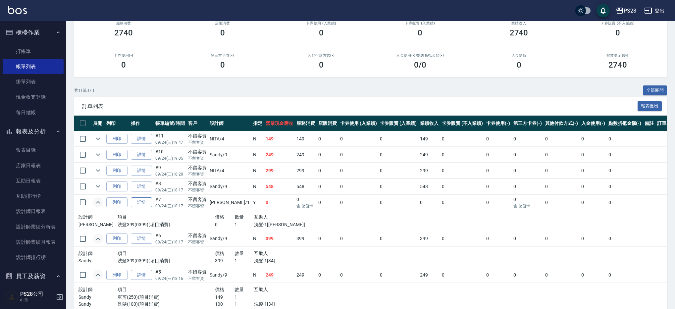
click at [141, 203] on link "詳情" at bounding box center [141, 202] width 21 height 10
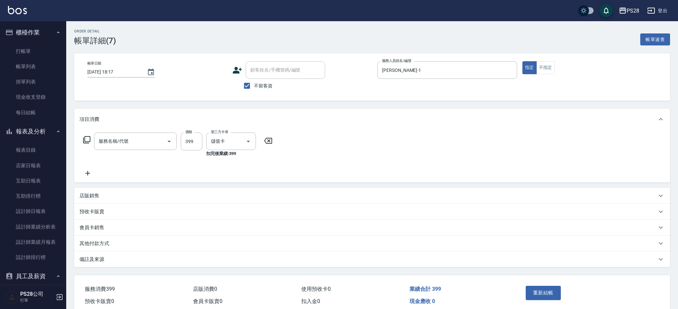
type input "2025/09/24 18:17"
checkbox input "true"
type input "SAM-1"
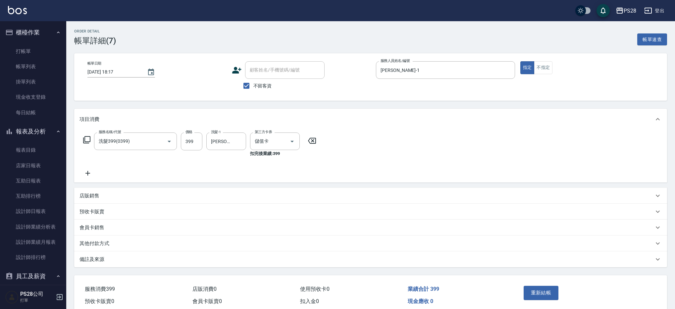
type input "洗髮399(0399)"
click at [195, 142] on input "399" at bounding box center [192, 141] width 22 height 18
type input "400"
click at [534, 295] on button "重新結帳" at bounding box center [541, 293] width 35 height 14
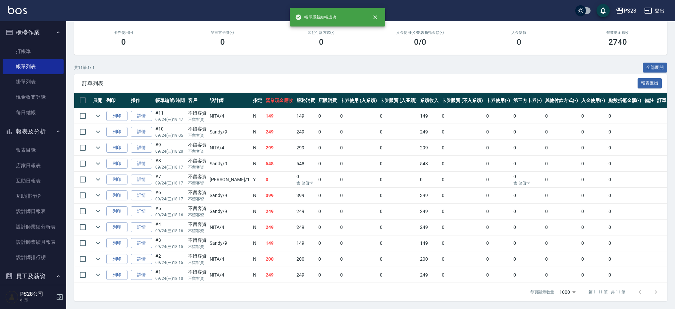
scroll to position [89, 0]
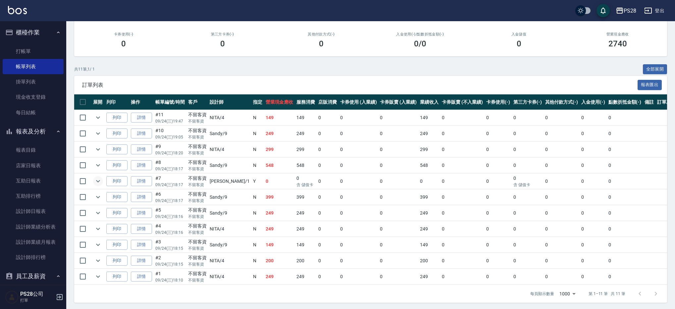
click at [100, 181] on icon "expand row" at bounding box center [98, 181] width 8 height 8
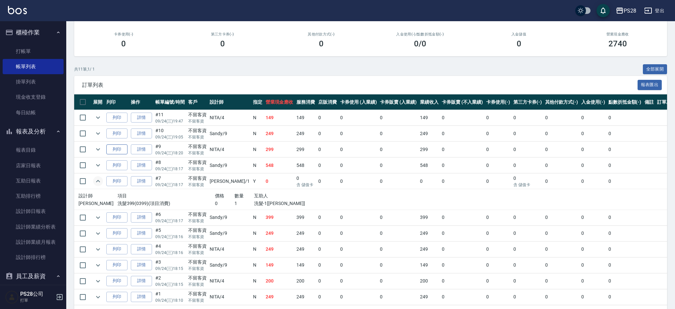
click at [107, 148] on button "列印" at bounding box center [116, 149] width 21 height 10
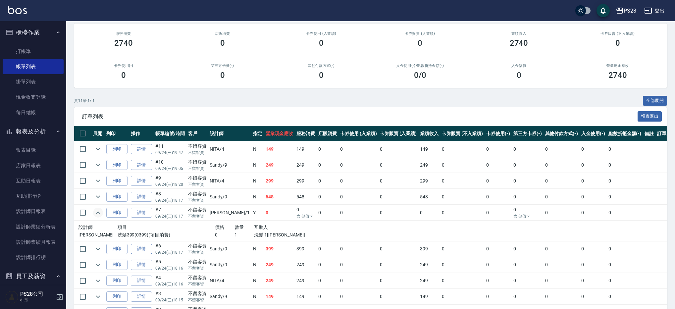
scroll to position [59, 0]
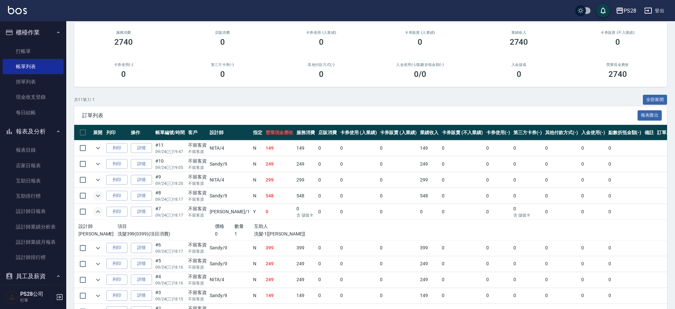
click at [100, 198] on icon "expand row" at bounding box center [98, 196] width 8 height 8
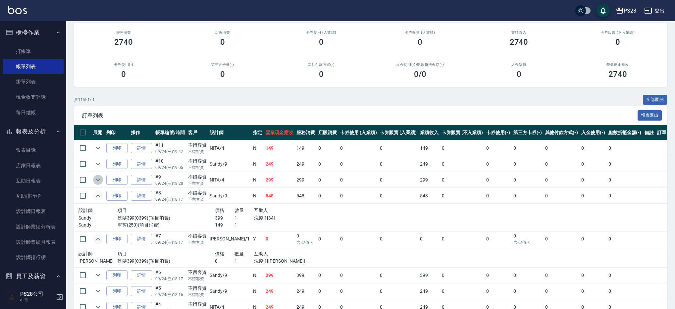
click at [100, 180] on icon "expand row" at bounding box center [98, 180] width 8 height 8
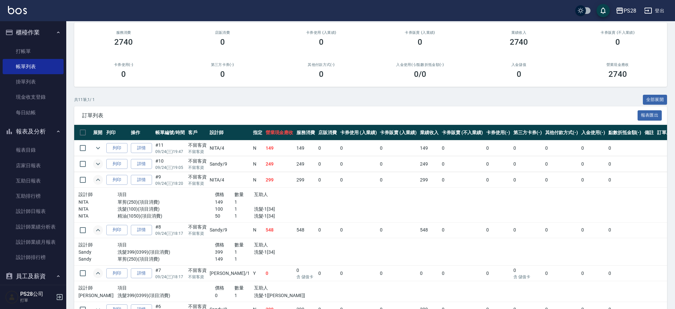
click at [101, 162] on icon "expand row" at bounding box center [98, 164] width 8 height 8
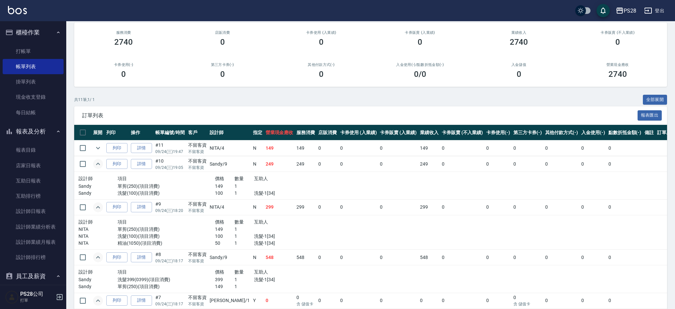
scroll to position [64, 0]
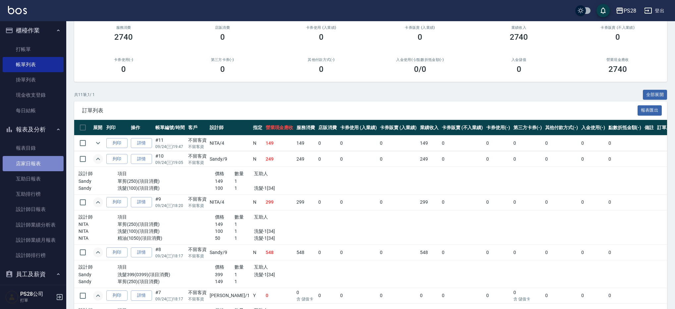
click at [40, 163] on link "店家日報表" at bounding box center [33, 163] width 61 height 15
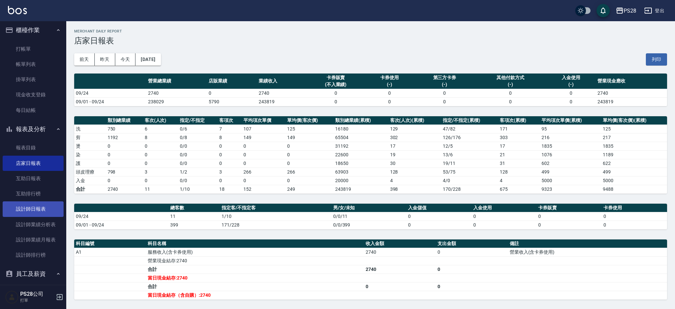
click at [38, 212] on link "設計師日報表" at bounding box center [33, 208] width 61 height 15
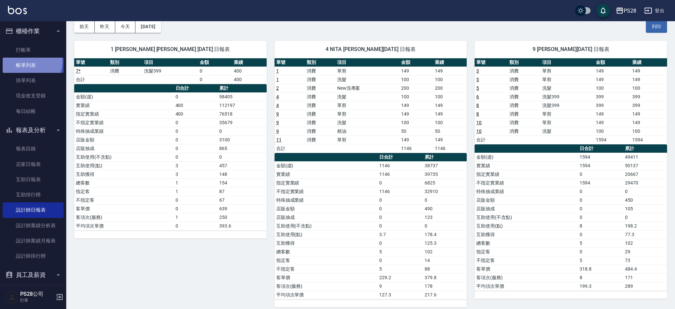
scroll to position [31, 0]
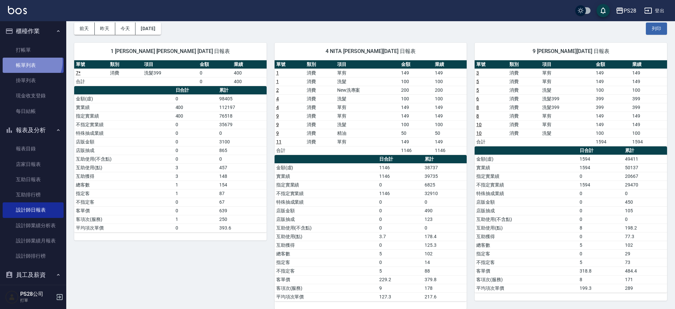
click at [31, 62] on link "帳單列表" at bounding box center [33, 65] width 61 height 15
click at [34, 97] on link "現金收支登錄" at bounding box center [33, 95] width 61 height 15
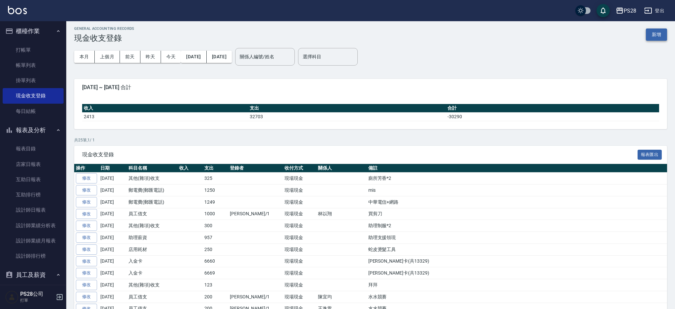
scroll to position [3, 0]
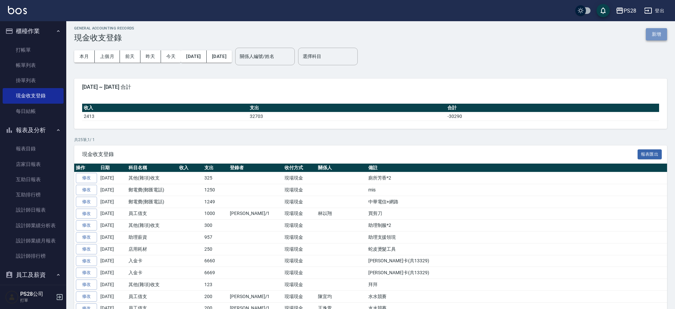
click at [655, 33] on button "新增" at bounding box center [656, 34] width 21 height 12
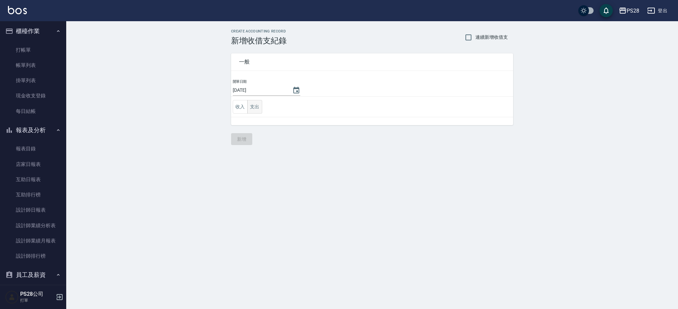
click at [259, 108] on button "支出" at bounding box center [254, 107] width 15 height 14
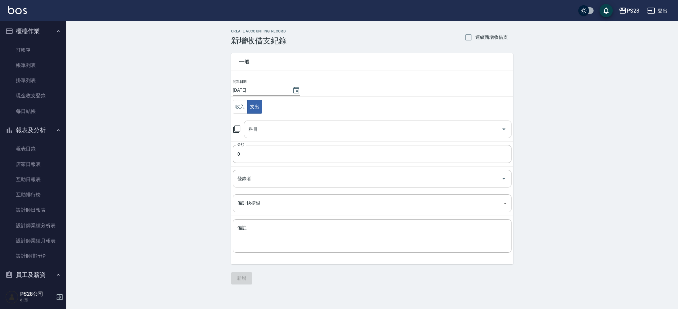
click at [279, 131] on input "科目" at bounding box center [373, 130] width 252 height 12
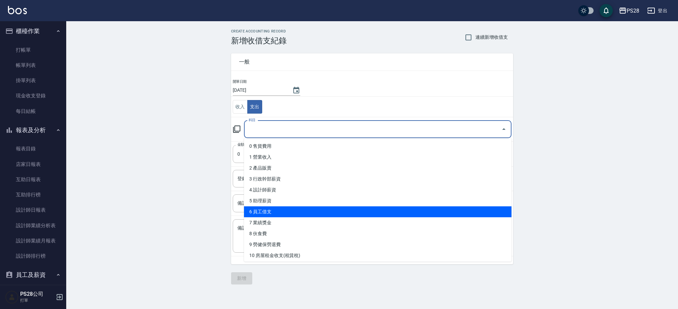
click at [288, 214] on li "6 員工借支" at bounding box center [378, 211] width 268 height 11
type input "6 員工借支"
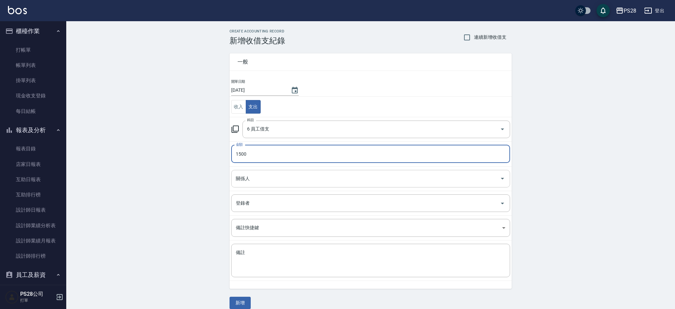
type input "1500"
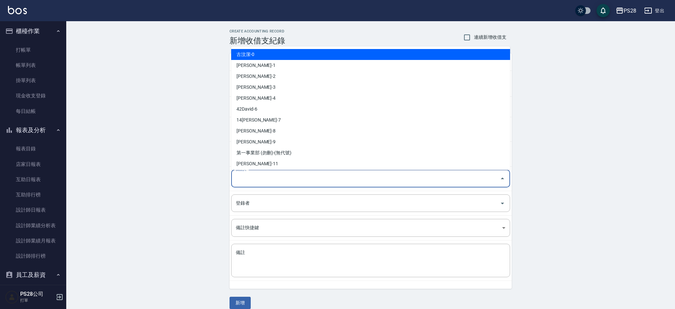
click at [266, 174] on input "關係人" at bounding box center [365, 179] width 263 height 12
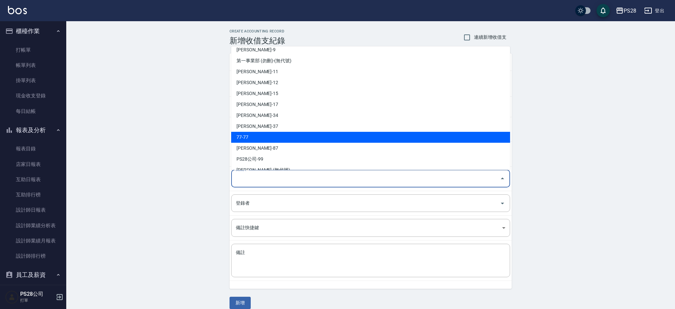
scroll to position [100, 0]
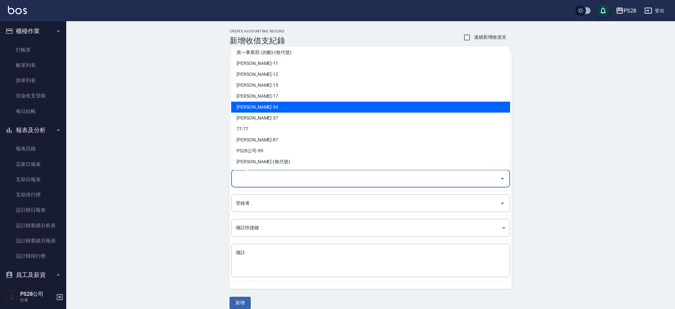
click at [273, 105] on li "林以翔-34" at bounding box center [370, 107] width 279 height 11
type input "林以翔-34"
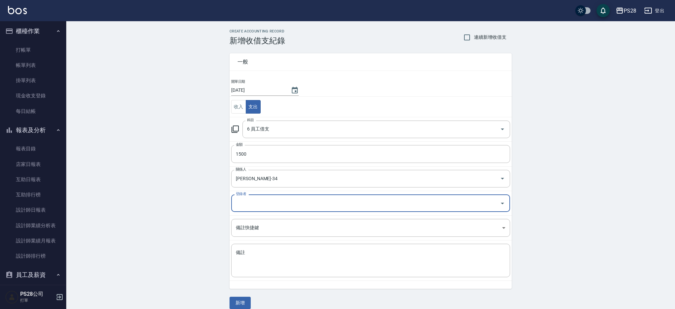
click at [242, 208] on input "登錄者" at bounding box center [365, 203] width 263 height 12
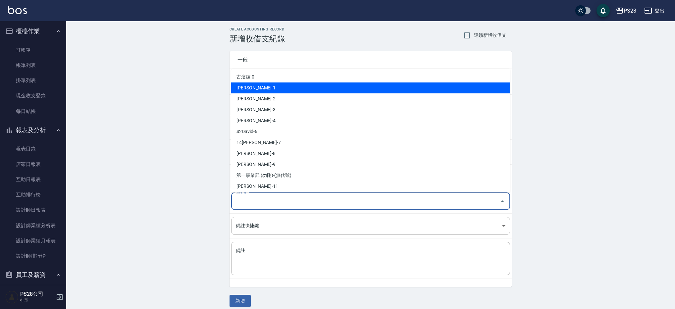
click at [276, 91] on li "鄭帥-1" at bounding box center [370, 87] width 279 height 11
type input "鄭帥-1"
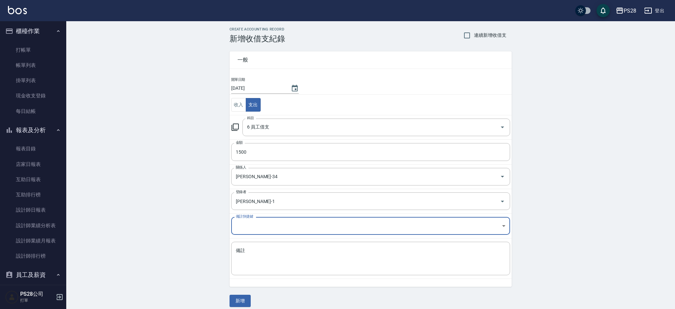
scroll to position [5, 0]
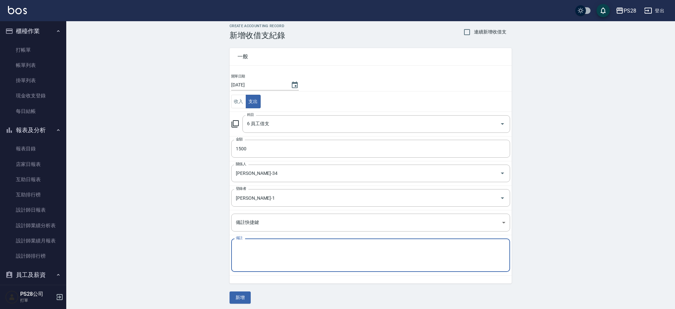
click at [280, 256] on textarea "備註" at bounding box center [371, 255] width 270 height 23
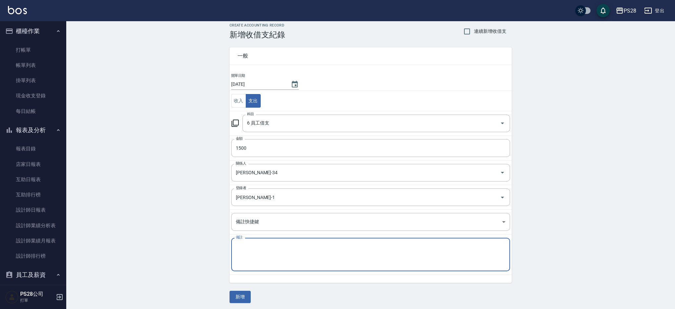
type textarea "\"
type textarea "生活費"
click at [248, 294] on button "新增" at bounding box center [239, 297] width 21 height 12
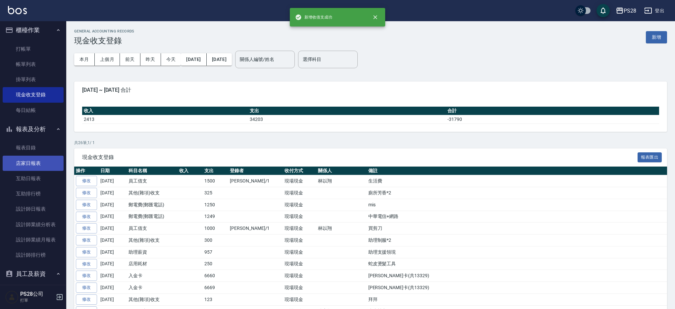
scroll to position [2, 0]
click at [20, 168] on link "店家日報表" at bounding box center [33, 163] width 61 height 15
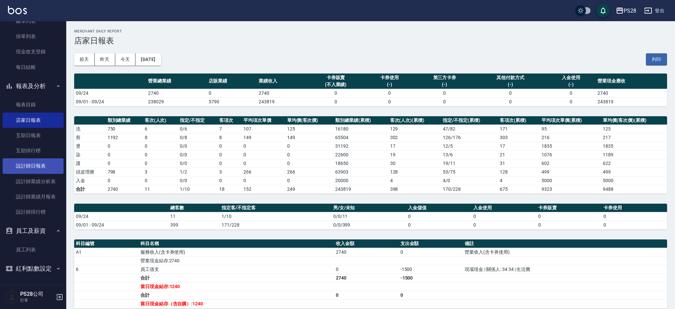
click at [35, 167] on link "設計師日報表" at bounding box center [33, 165] width 61 height 15
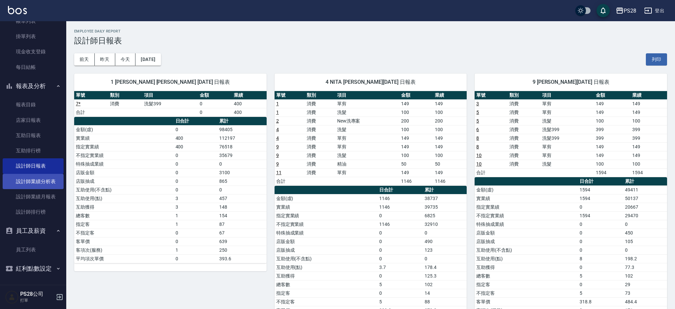
scroll to position [39, 0]
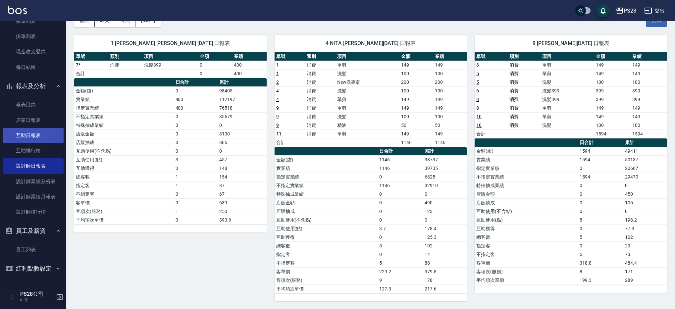
click at [29, 137] on link "互助日報表" at bounding box center [33, 135] width 61 height 15
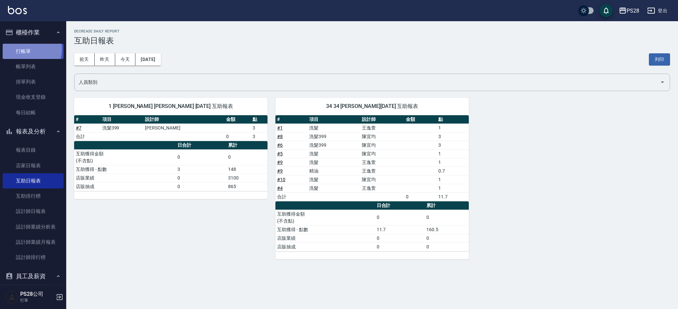
click at [26, 49] on link "打帳單" at bounding box center [33, 51] width 61 height 15
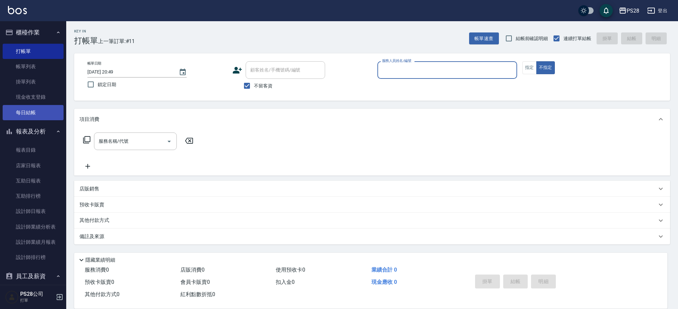
click at [21, 109] on link "每日結帳" at bounding box center [33, 112] width 61 height 15
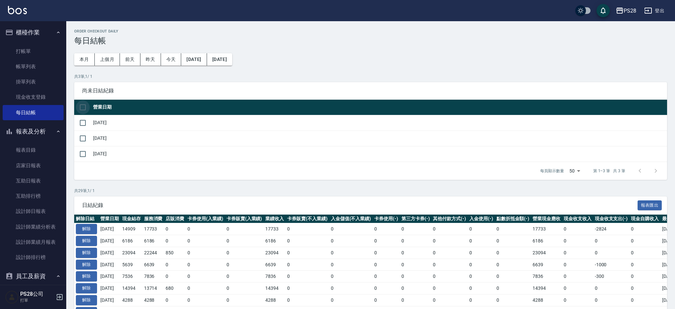
click at [82, 108] on input "checkbox" at bounding box center [83, 107] width 14 height 14
checkbox input "true"
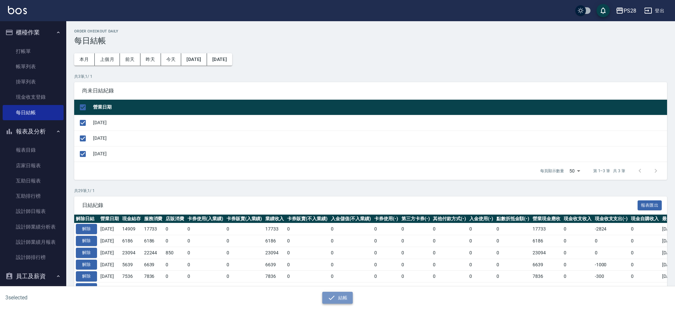
click at [334, 292] on button "結帳" at bounding box center [337, 298] width 31 height 12
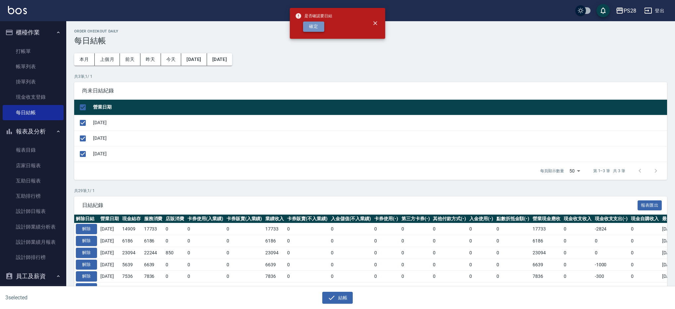
click at [308, 30] on button "確定" at bounding box center [313, 27] width 21 height 10
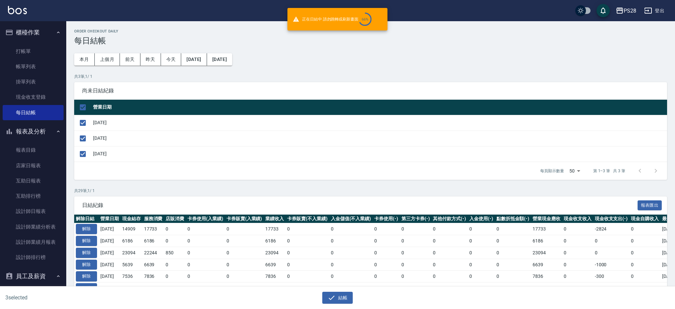
scroll to position [1, 0]
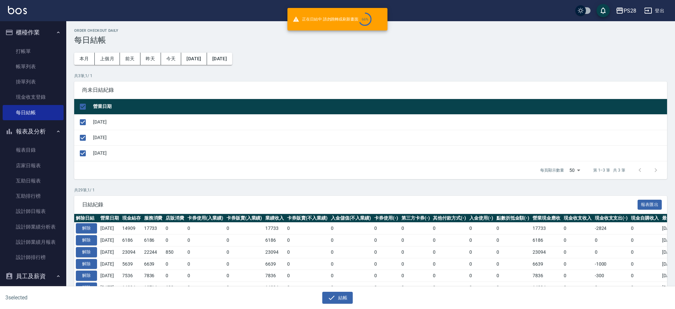
checkbox input "false"
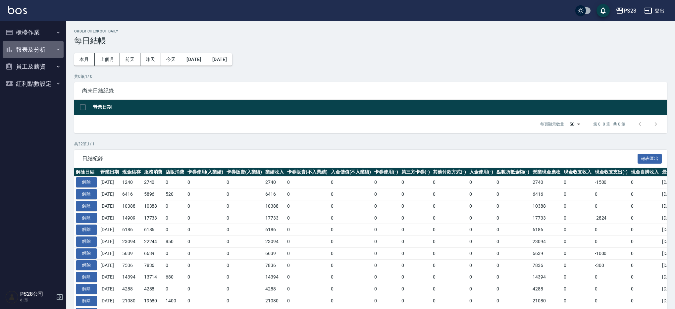
click at [56, 50] on icon "button" at bounding box center [58, 49] width 5 height 5
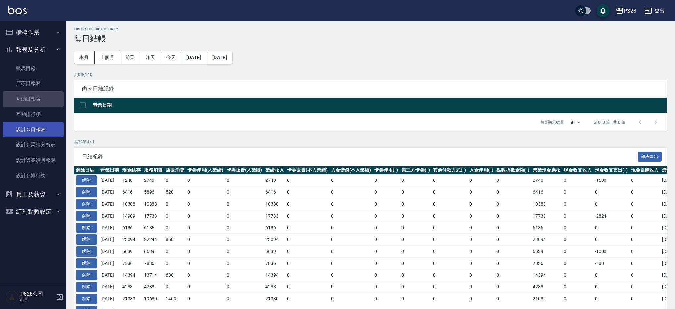
scroll to position [6, 0]
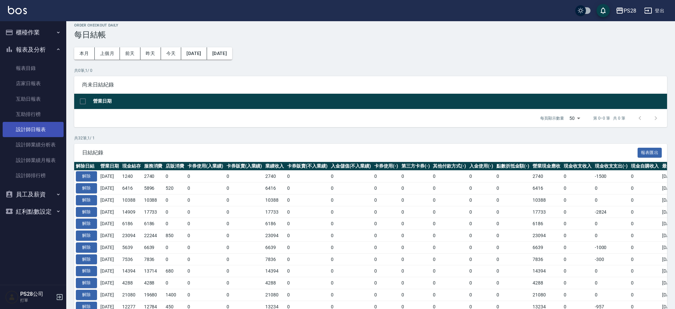
click at [46, 129] on link "設計師日報表" at bounding box center [33, 129] width 61 height 15
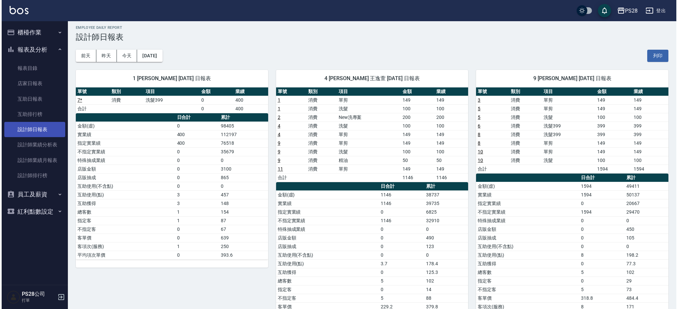
scroll to position [1, 0]
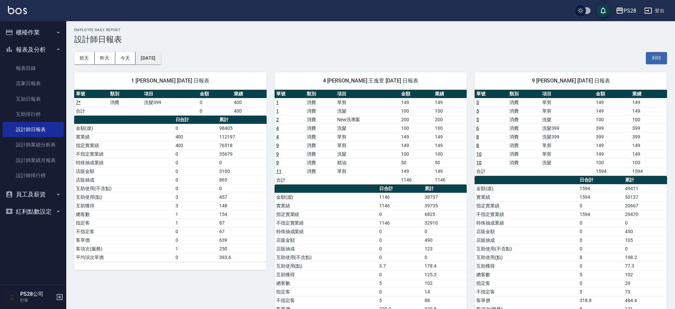
click at [154, 60] on button "2025/09/24" at bounding box center [147, 58] width 25 height 12
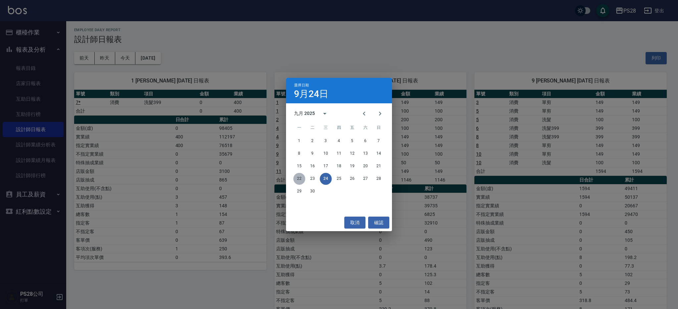
click at [297, 180] on button "22" at bounding box center [299, 179] width 12 height 12
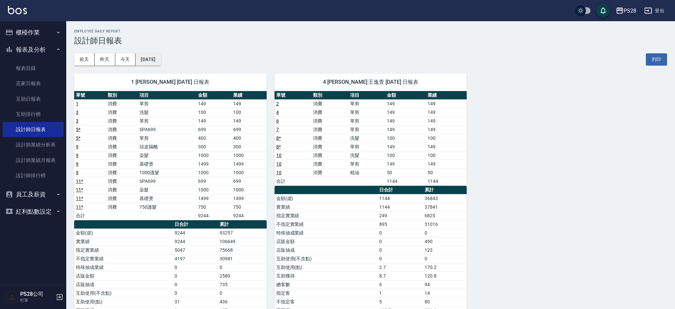
click at [161, 58] on button "2025/09/22" at bounding box center [147, 59] width 25 height 12
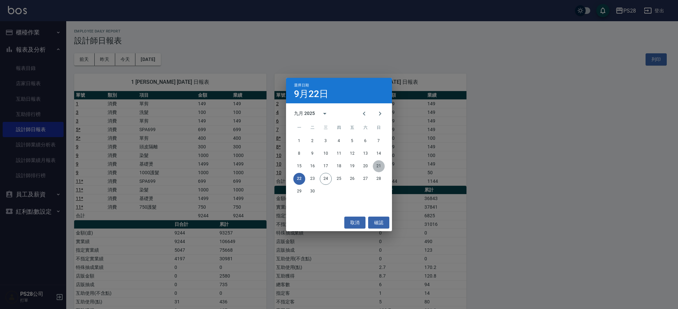
click at [379, 166] on button "21" at bounding box center [379, 166] width 12 height 12
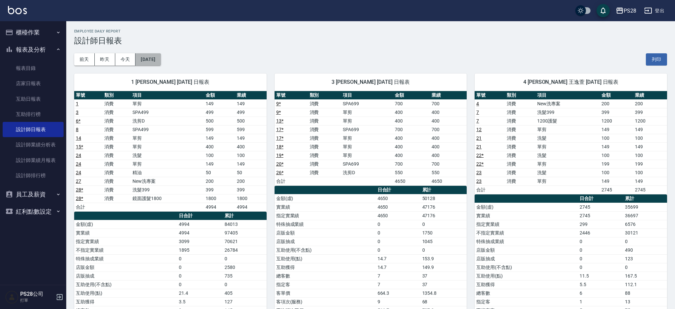
click at [161, 64] on button "2025/09/21" at bounding box center [147, 59] width 25 height 12
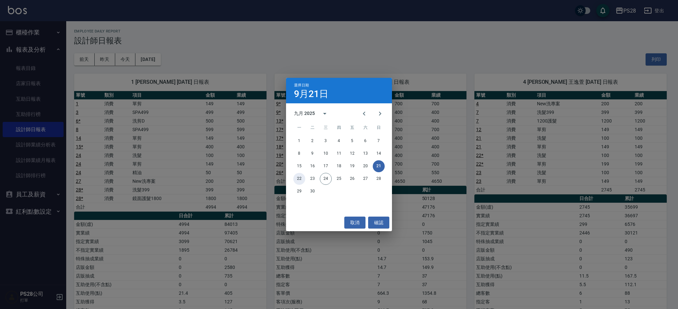
click at [297, 177] on button "22" at bounding box center [299, 179] width 12 height 12
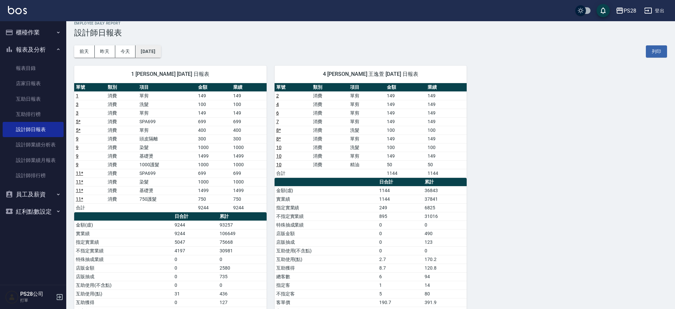
scroll to position [8, 0]
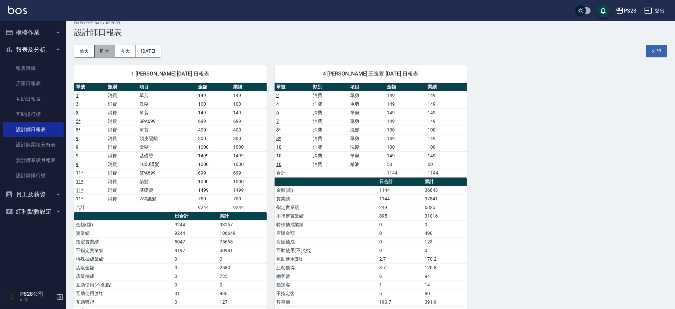
click at [108, 54] on button "昨天" at bounding box center [105, 51] width 21 height 12
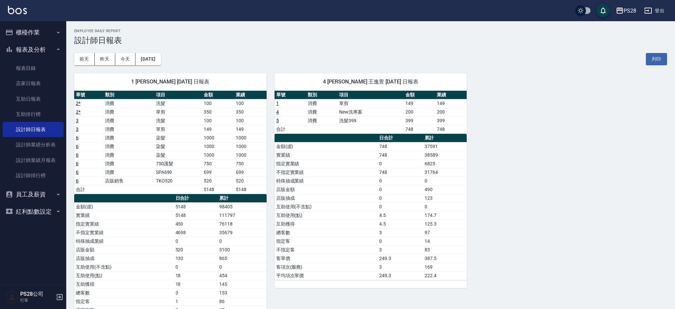
scroll to position [2, 0]
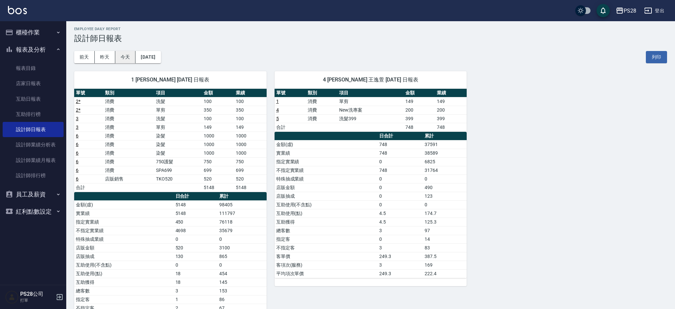
click at [127, 57] on button "今天" at bounding box center [125, 57] width 21 height 12
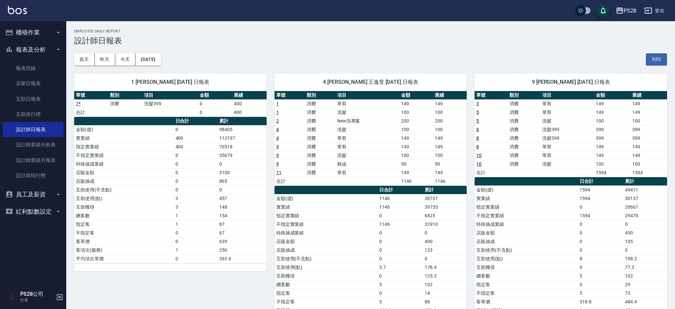
click at [662, 13] on button "登出" at bounding box center [653, 11] width 25 height 12
